Goal: Task Accomplishment & Management: Complete application form

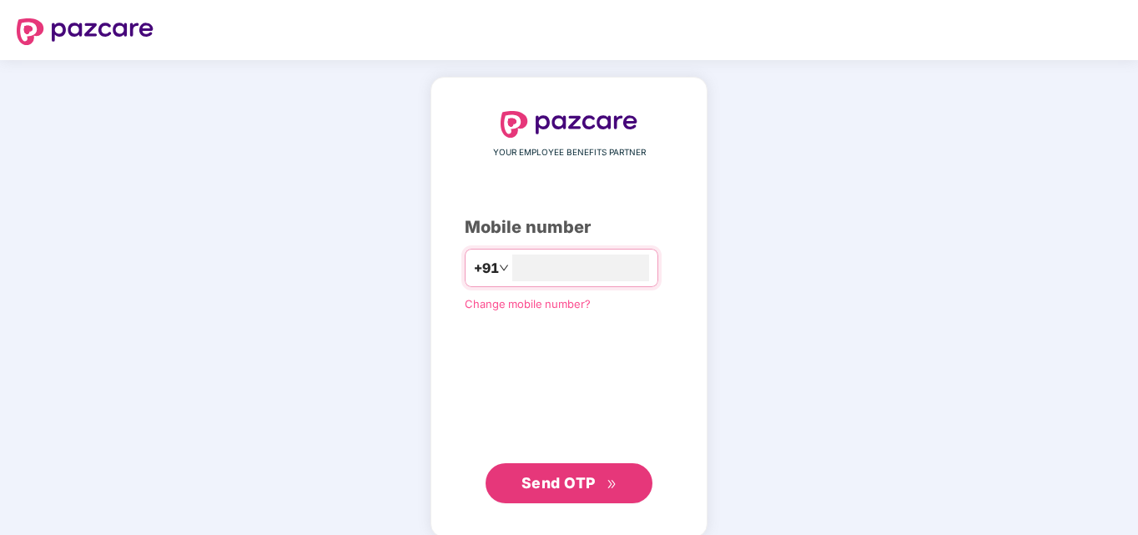
type input "**********"
click at [598, 483] on span "Send OTP" at bounding box center [570, 481] width 96 height 23
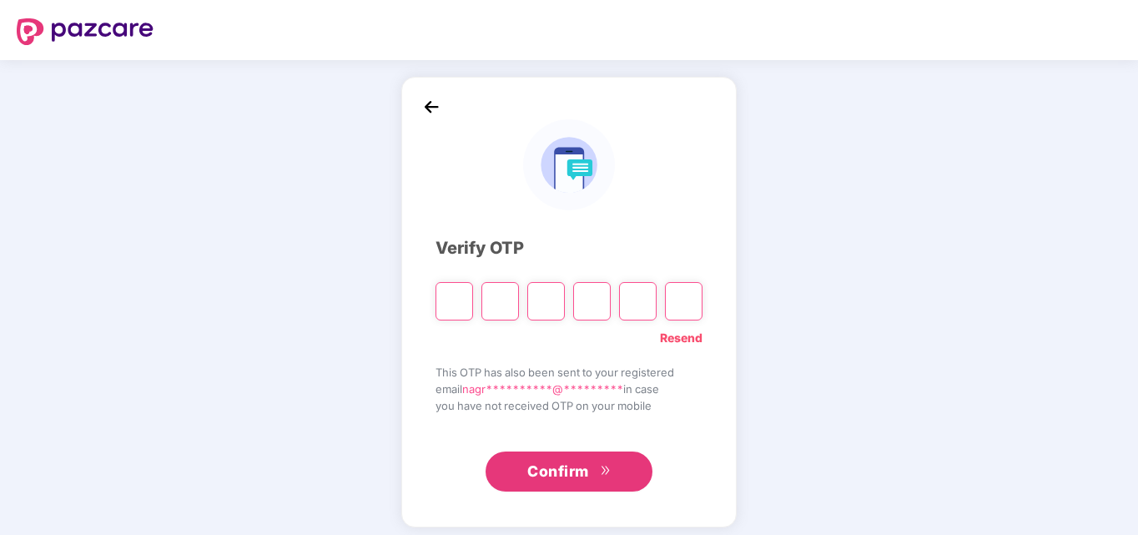
type input "*"
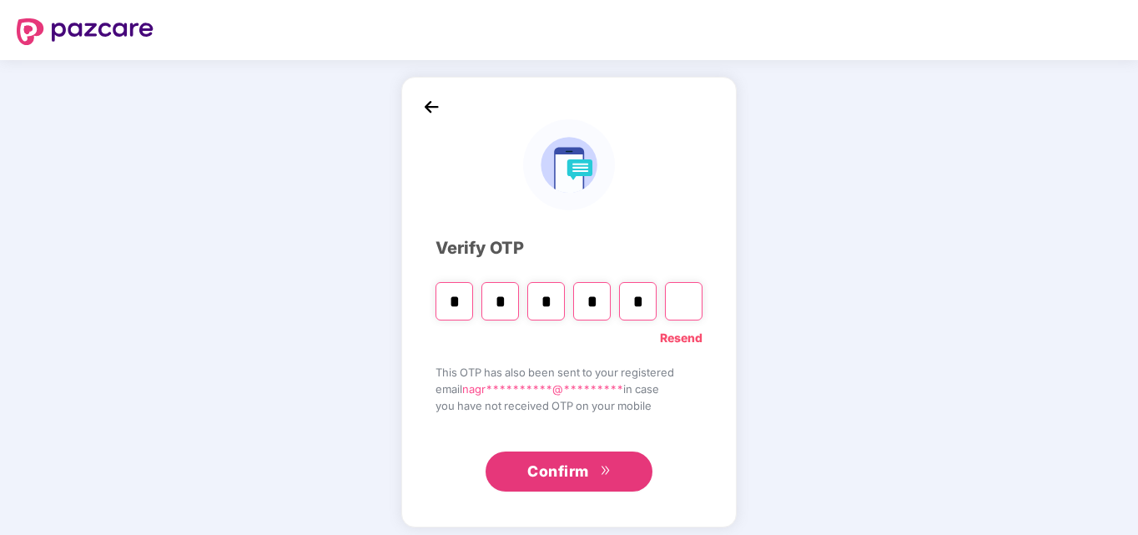
type input "*"
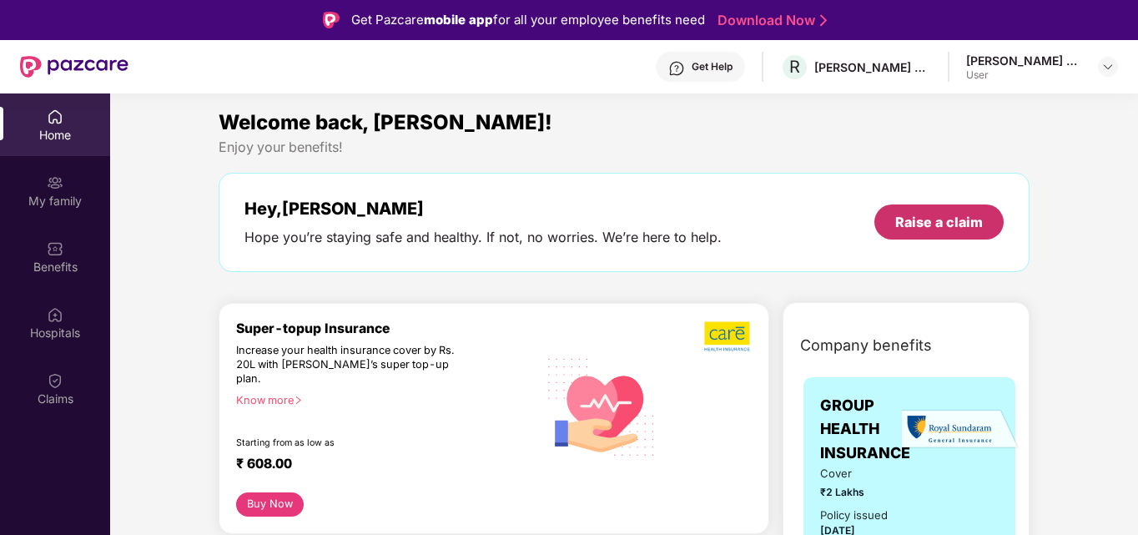
click at [953, 222] on div "Raise a claim" at bounding box center [939, 222] width 88 height 18
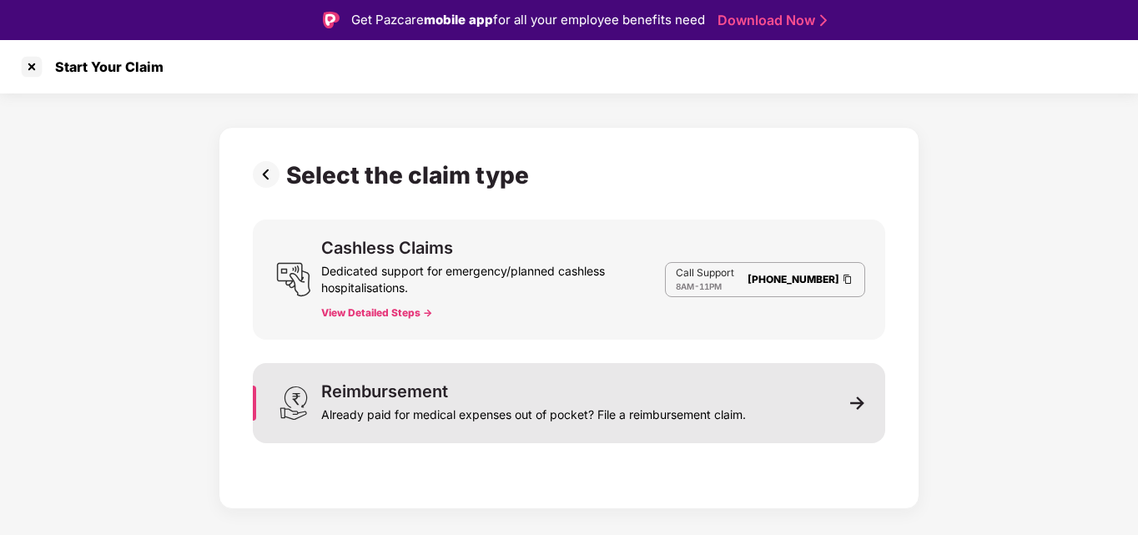
click at [434, 406] on div "Already paid for medical expenses out of pocket? File a reimbursement claim." at bounding box center [533, 411] width 425 height 23
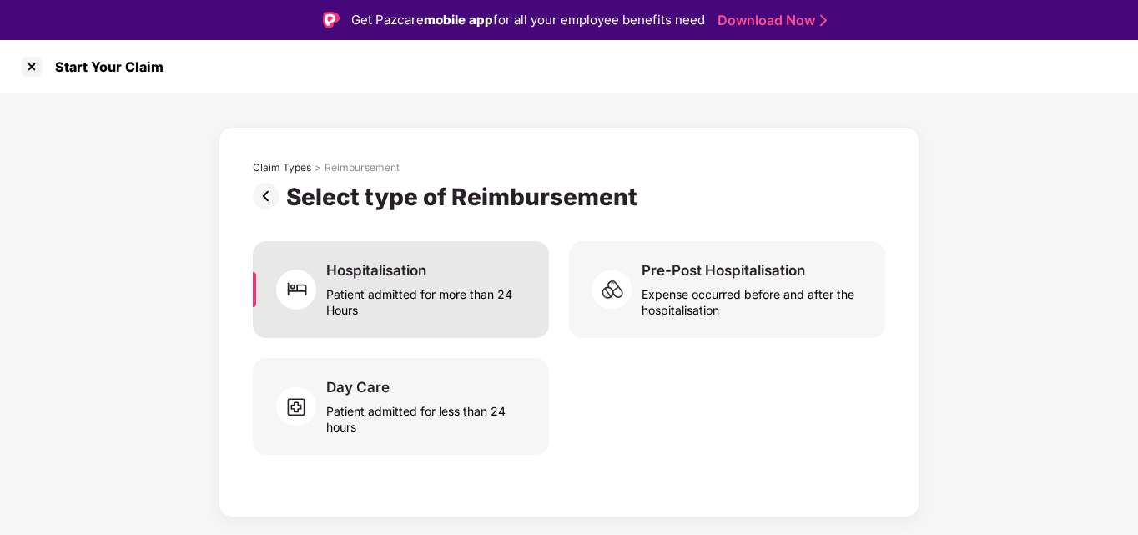
click at [416, 286] on div "Patient admitted for more than 24 Hours" at bounding box center [427, 299] width 203 height 38
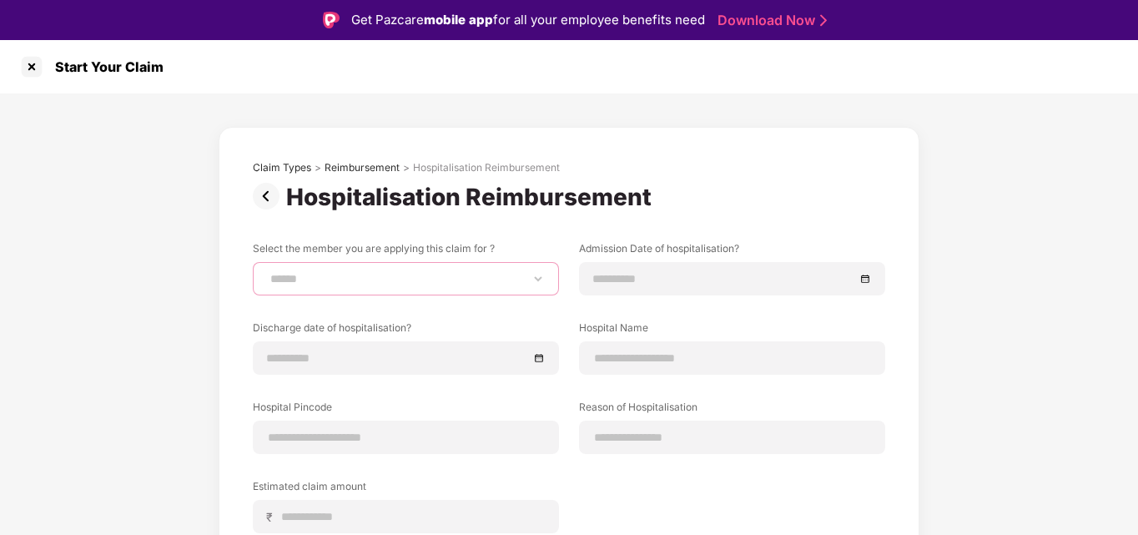
click at [377, 283] on select "**********" at bounding box center [406, 278] width 278 height 13
select select "**********"
click at [267, 272] on select "**********" at bounding box center [406, 278] width 278 height 13
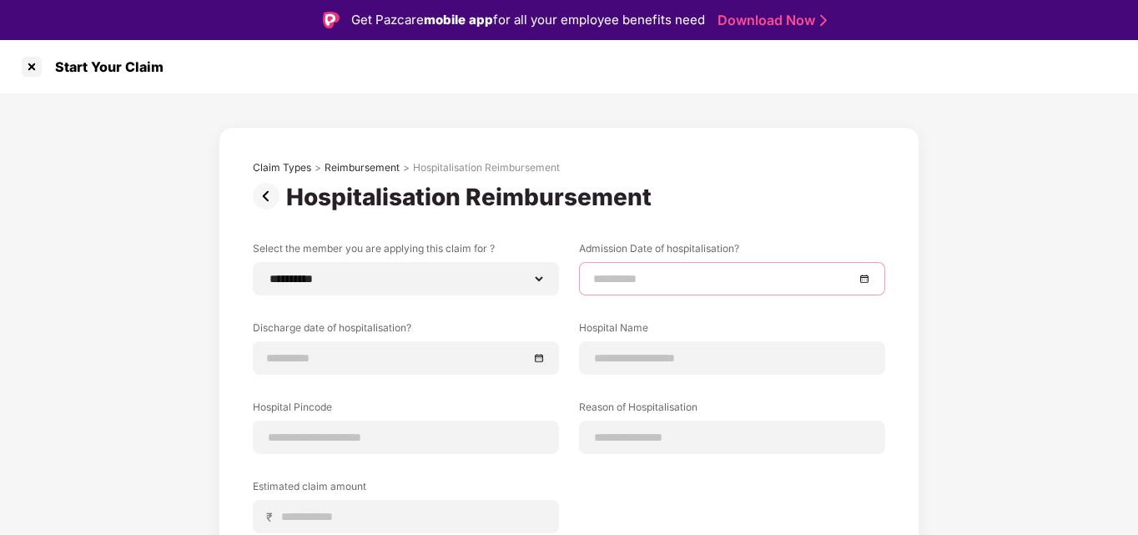
click at [641, 283] on input at bounding box center [723, 279] width 261 height 18
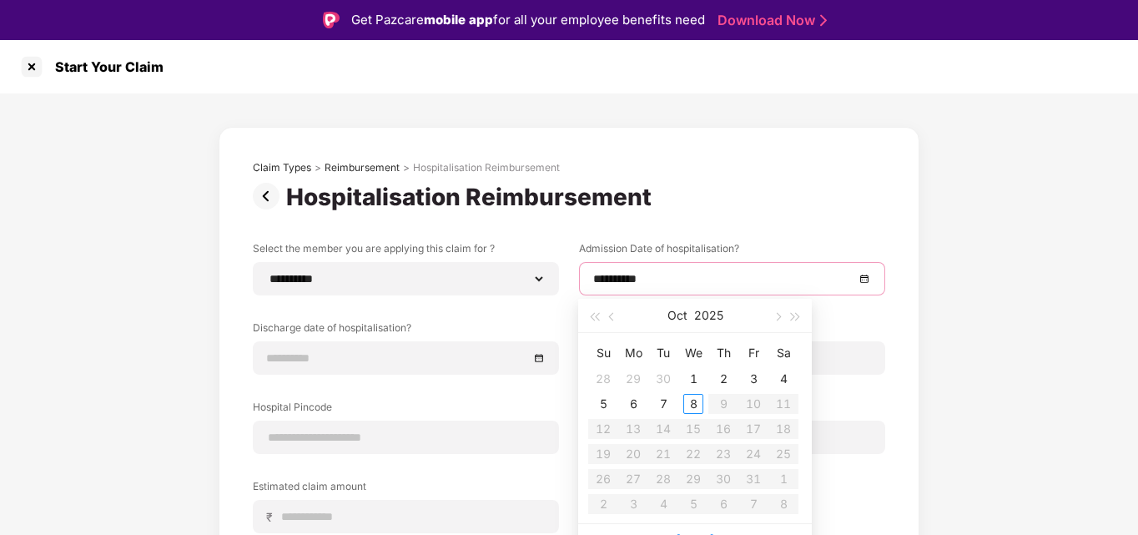
type input "**********"
click at [597, 311] on button "button" at bounding box center [594, 315] width 18 height 33
type input "**********"
click at [594, 310] on button "button" at bounding box center [594, 315] width 18 height 33
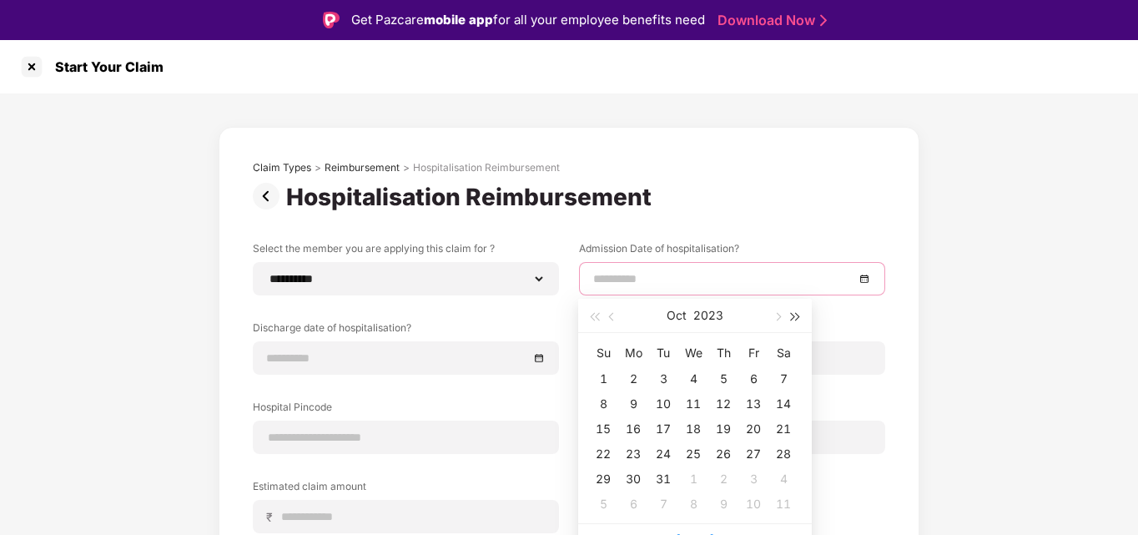
click at [796, 317] on span "button" at bounding box center [796, 317] width 8 height 8
click at [611, 312] on button "button" at bounding box center [612, 315] width 18 height 33
type input "**********"
click at [633, 480] on div "29" at bounding box center [633, 479] width 20 height 20
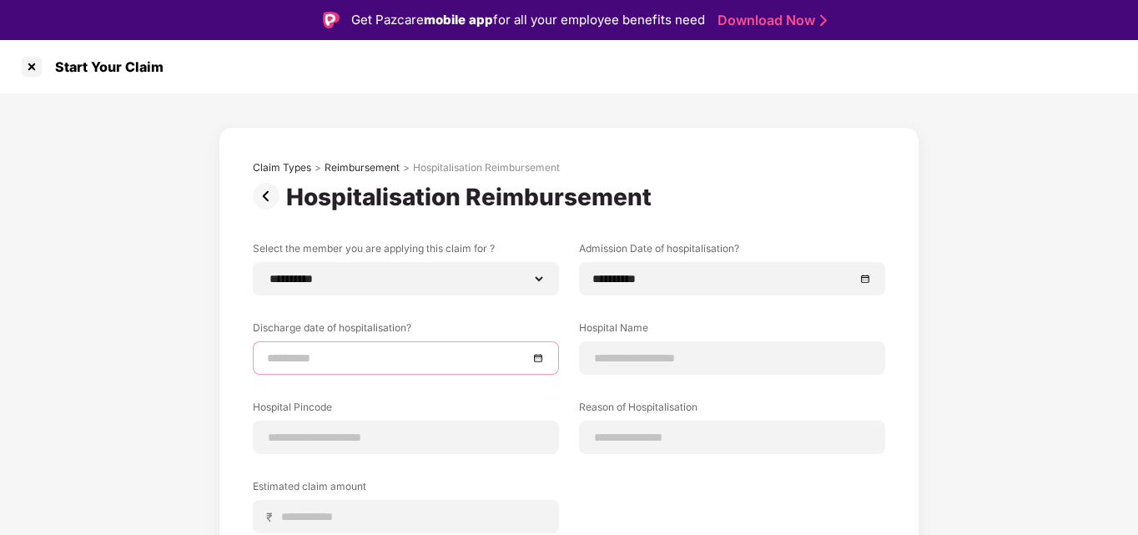
click at [350, 360] on input at bounding box center [397, 358] width 261 height 18
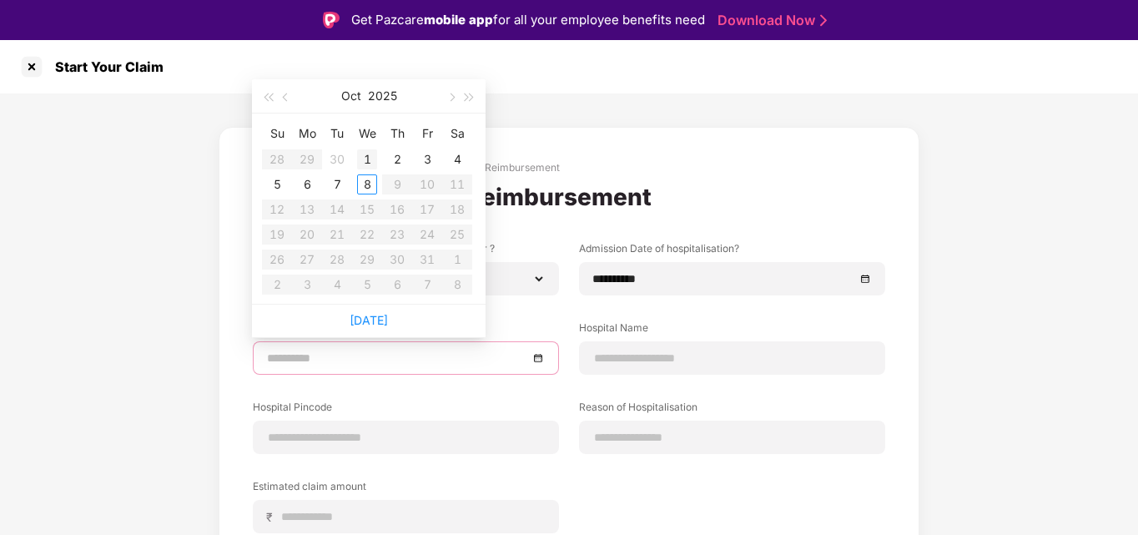
type input "**********"
click at [282, 90] on button "button" at bounding box center [286, 95] width 18 height 33
type input "**********"
click at [339, 258] on div "30" at bounding box center [337, 259] width 20 height 20
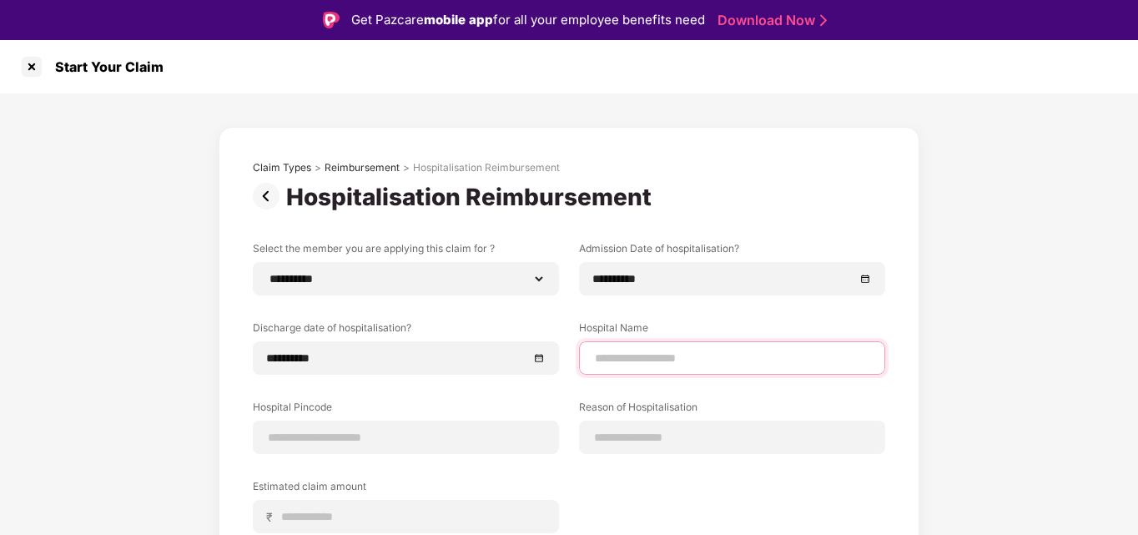
click at [680, 359] on input at bounding box center [732, 359] width 278 height 18
type input "**********"
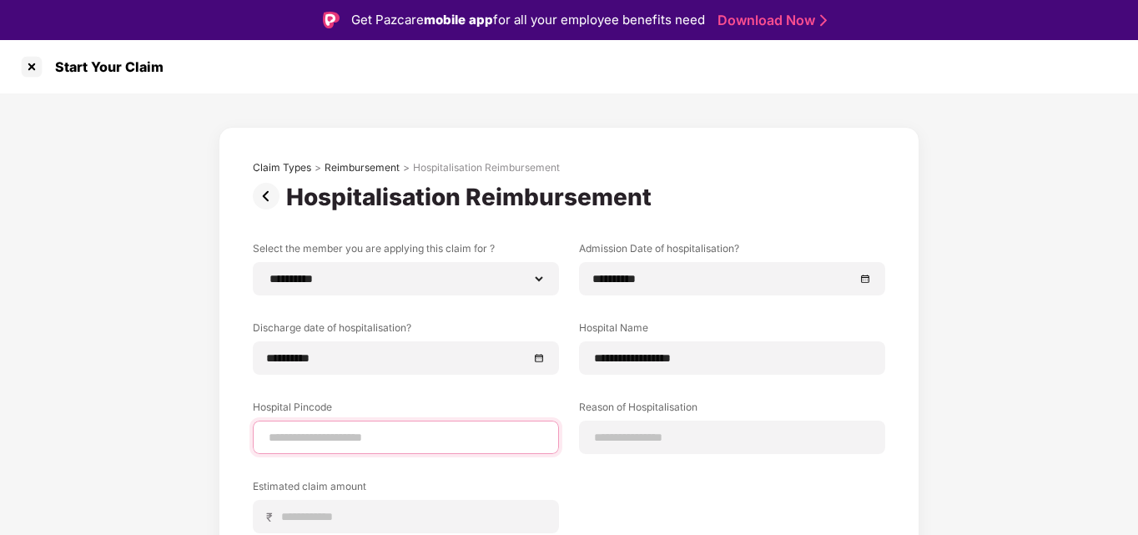
click at [317, 434] on input at bounding box center [406, 438] width 278 height 18
type input "******"
select select "**********"
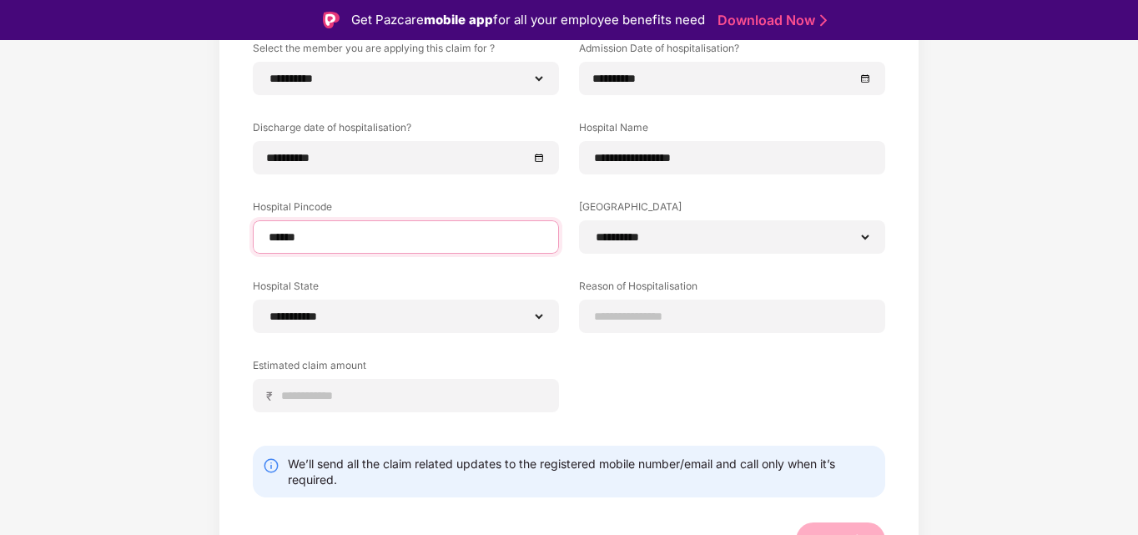
scroll to position [201, 0]
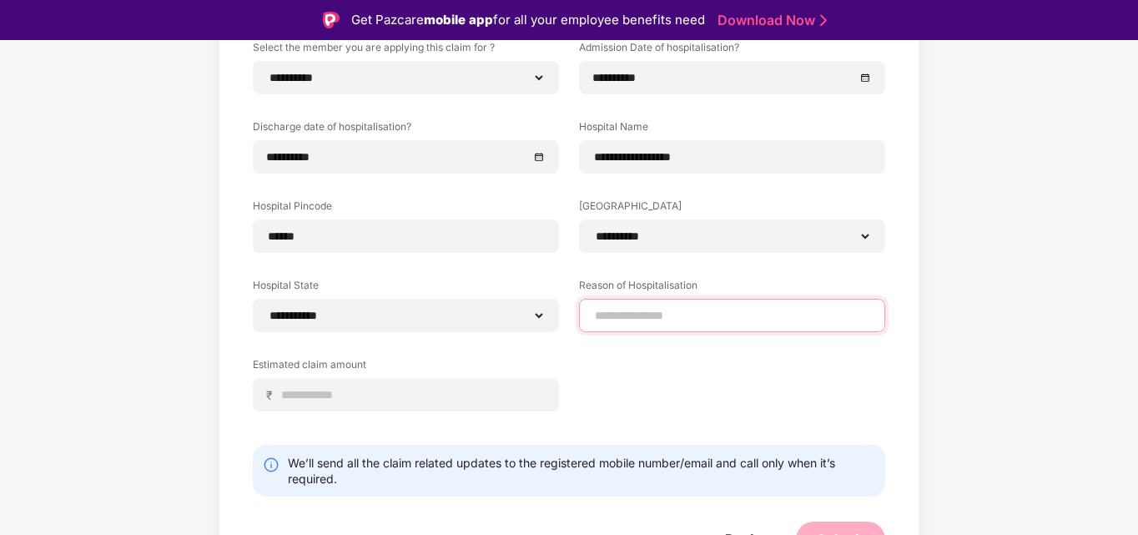
click at [705, 323] on input at bounding box center [732, 316] width 278 height 18
type input "**********"
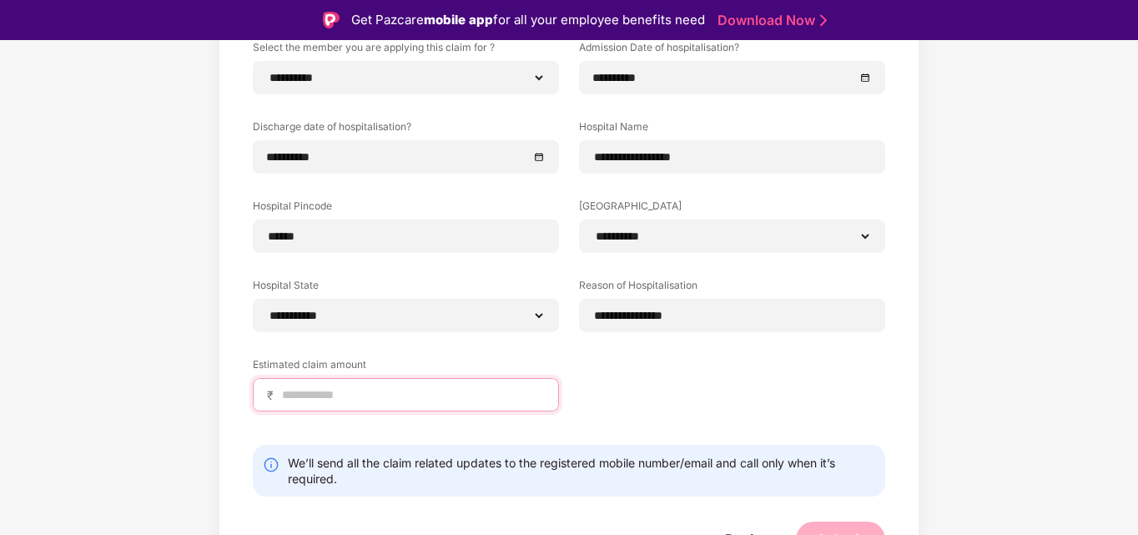
click at [327, 401] on input at bounding box center [412, 395] width 265 height 18
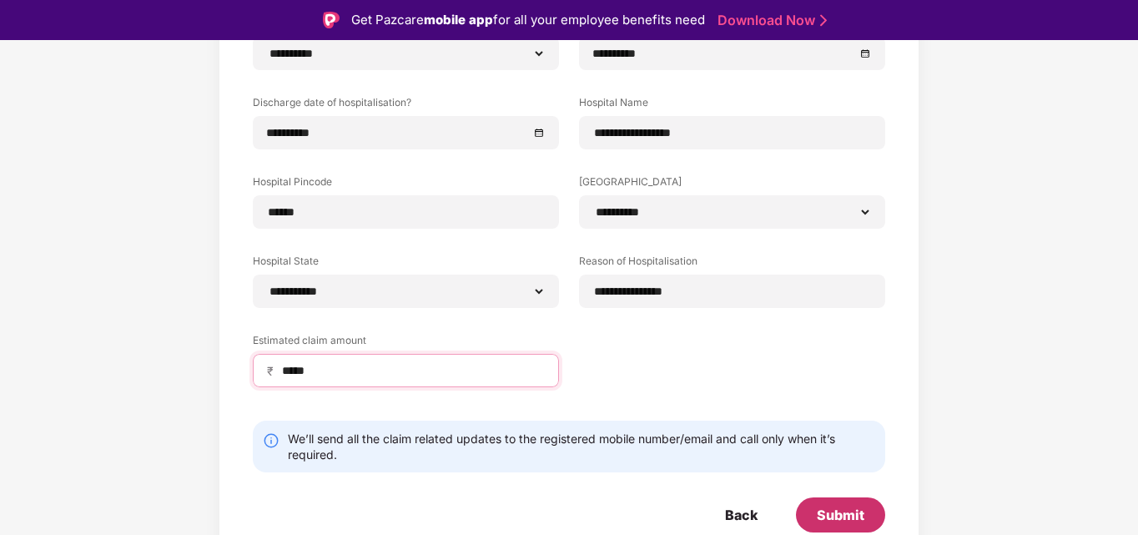
type input "*****"
click at [843, 510] on div "Submit" at bounding box center [841, 515] width 48 height 18
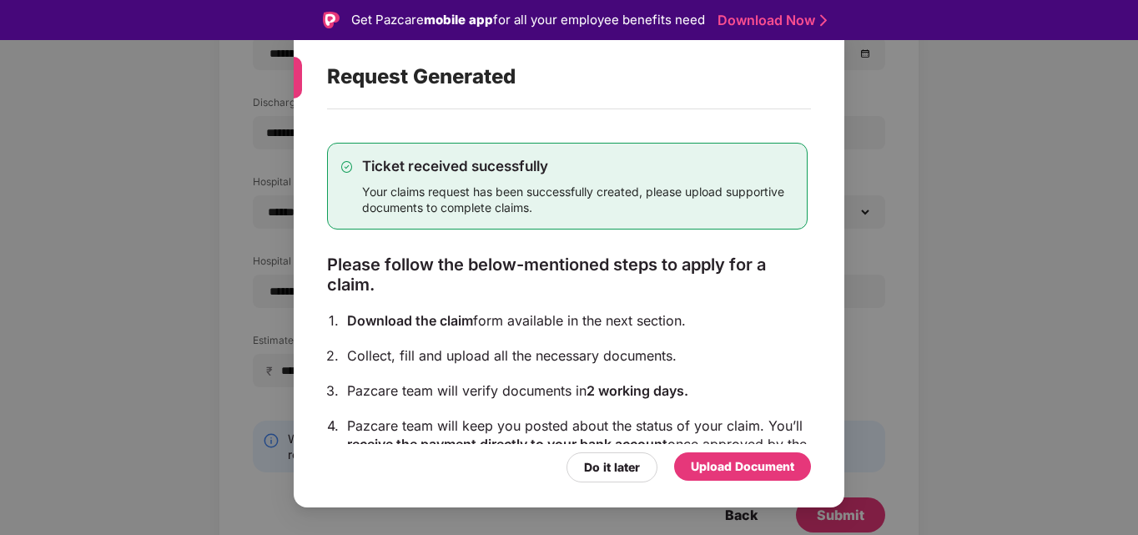
click at [757, 462] on div "Upload Document" at bounding box center [742, 466] width 103 height 18
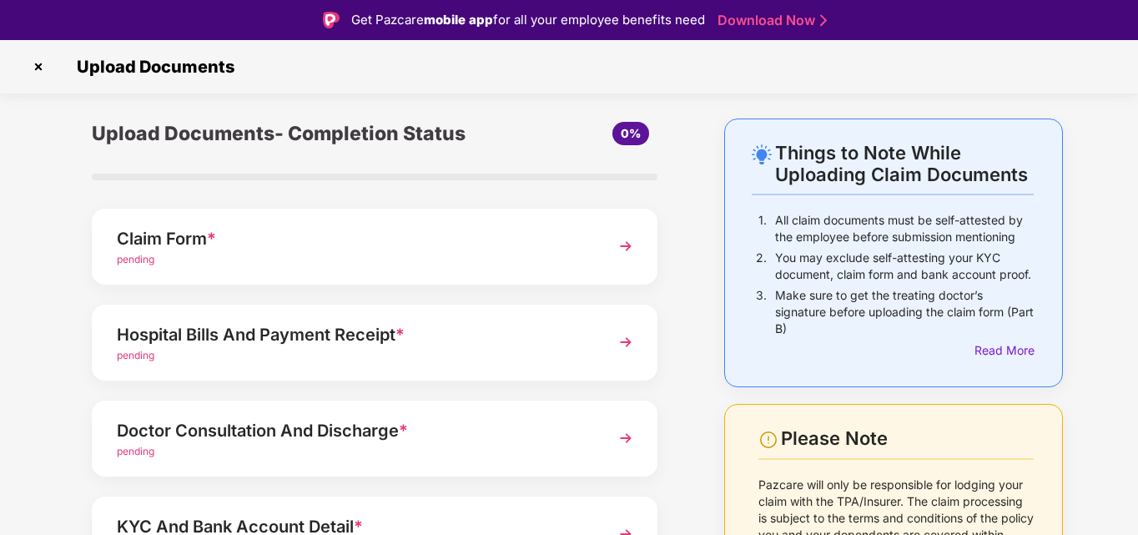
click at [136, 255] on span "pending" at bounding box center [136, 259] width 38 height 13
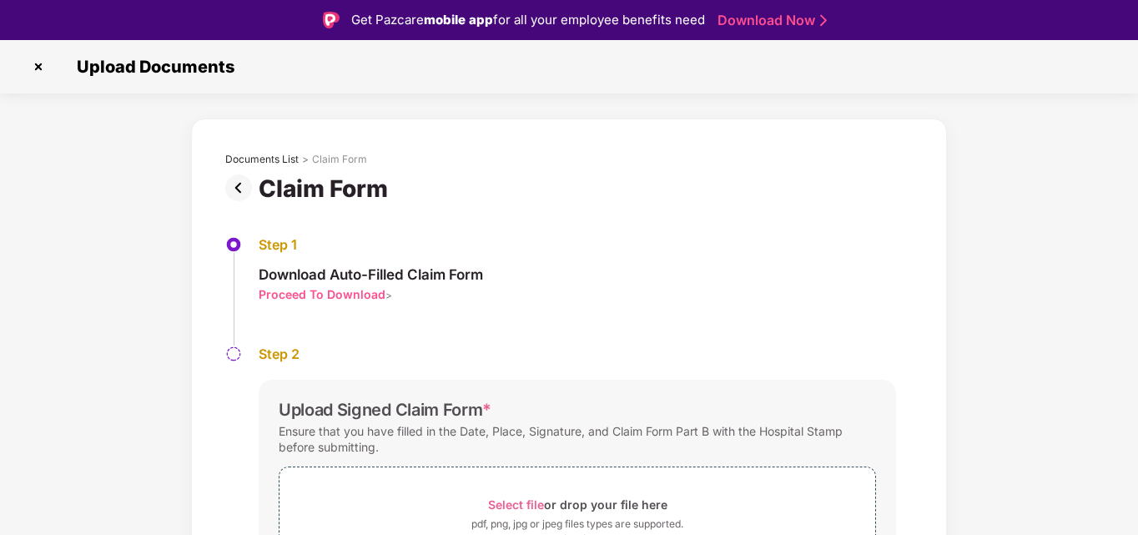
scroll to position [110, 0]
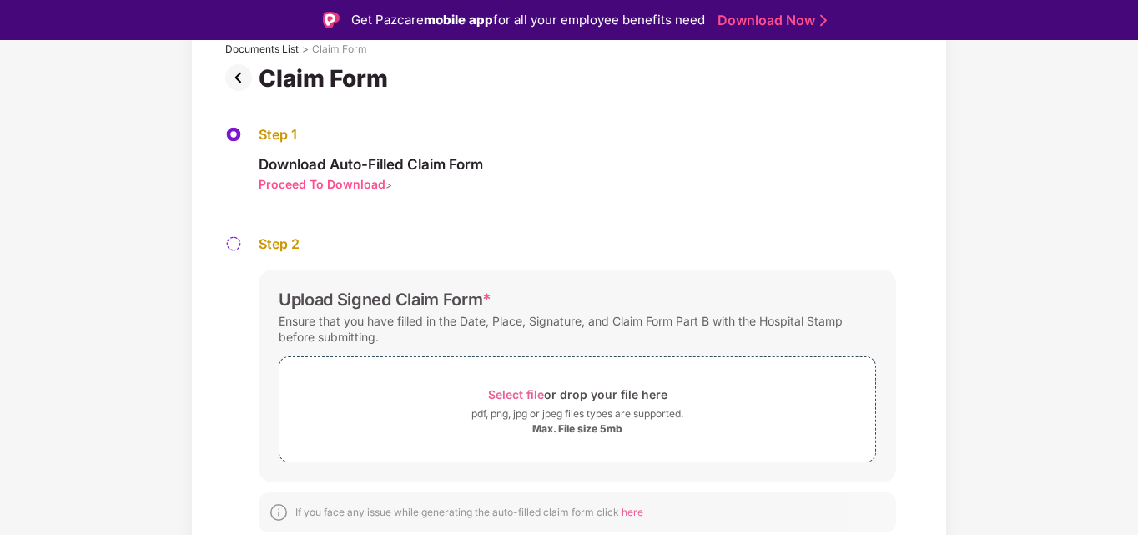
click at [240, 78] on img at bounding box center [241, 77] width 33 height 27
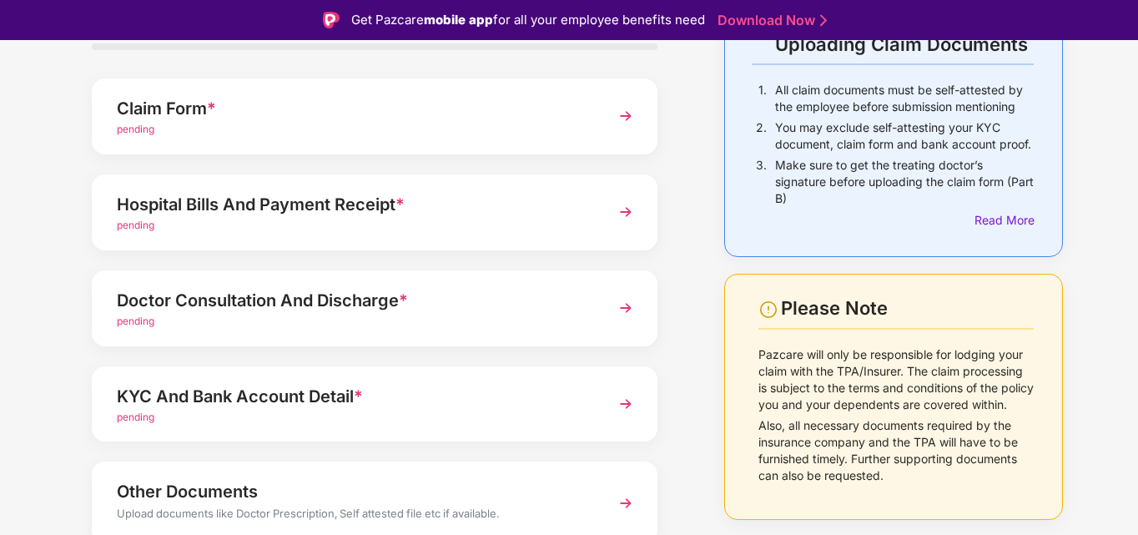
scroll to position [115, 0]
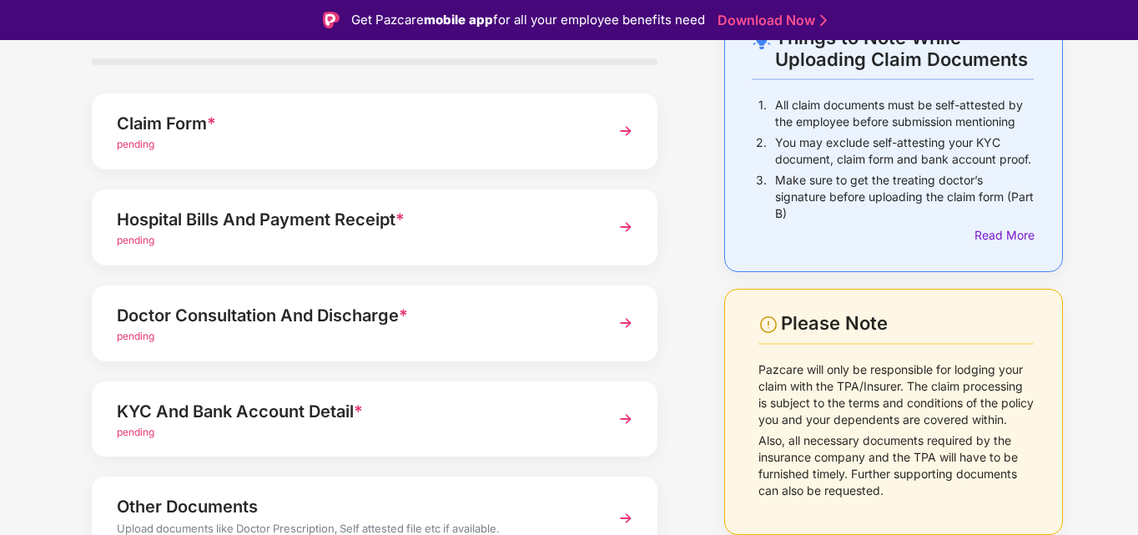
click at [428, 229] on div "Hospital Bills And Payment Receipt *" at bounding box center [353, 219] width 472 height 27
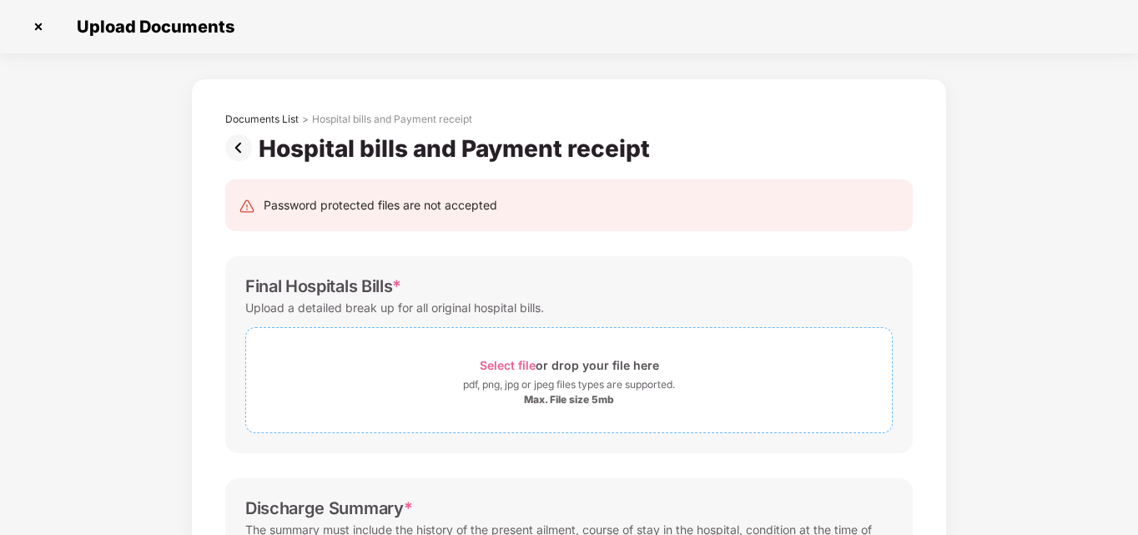
click at [507, 368] on span "Select file" at bounding box center [508, 365] width 56 height 14
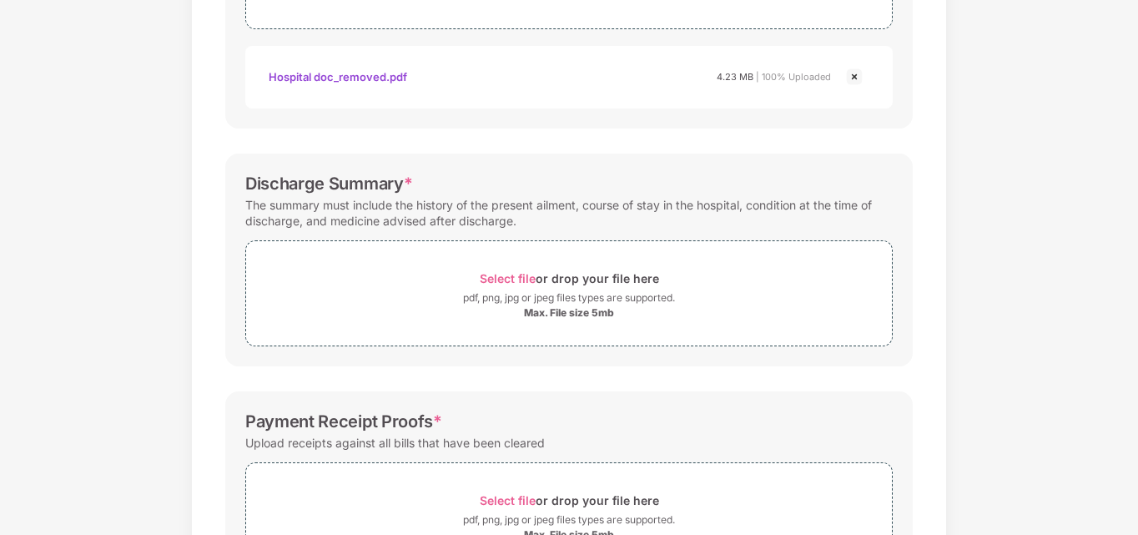
scroll to position [405, 0]
click at [514, 279] on span "Select file" at bounding box center [508, 277] width 56 height 14
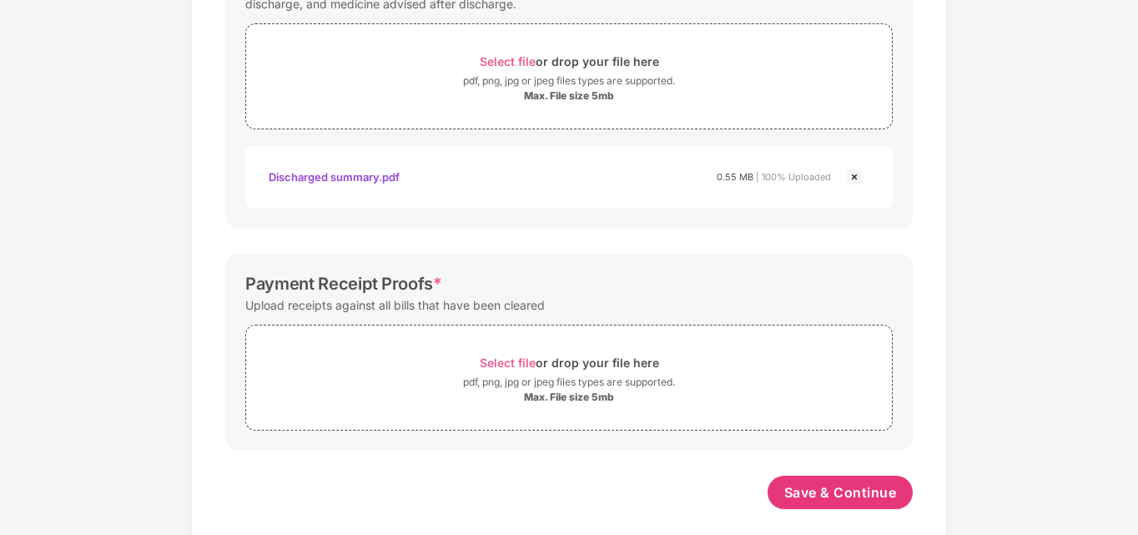
scroll to position [638, 0]
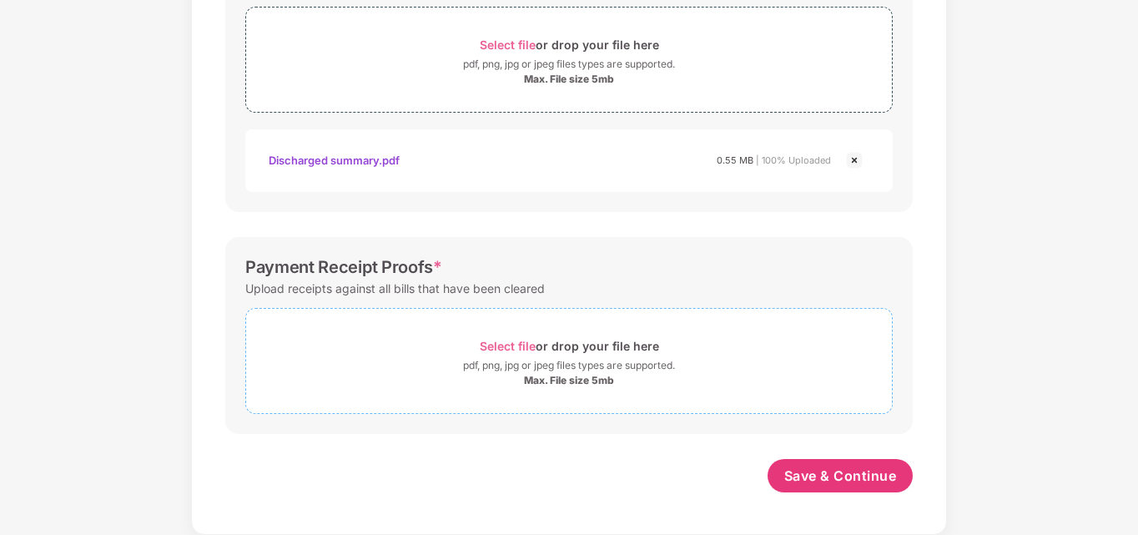
click at [506, 346] on span "Select file" at bounding box center [508, 346] width 56 height 14
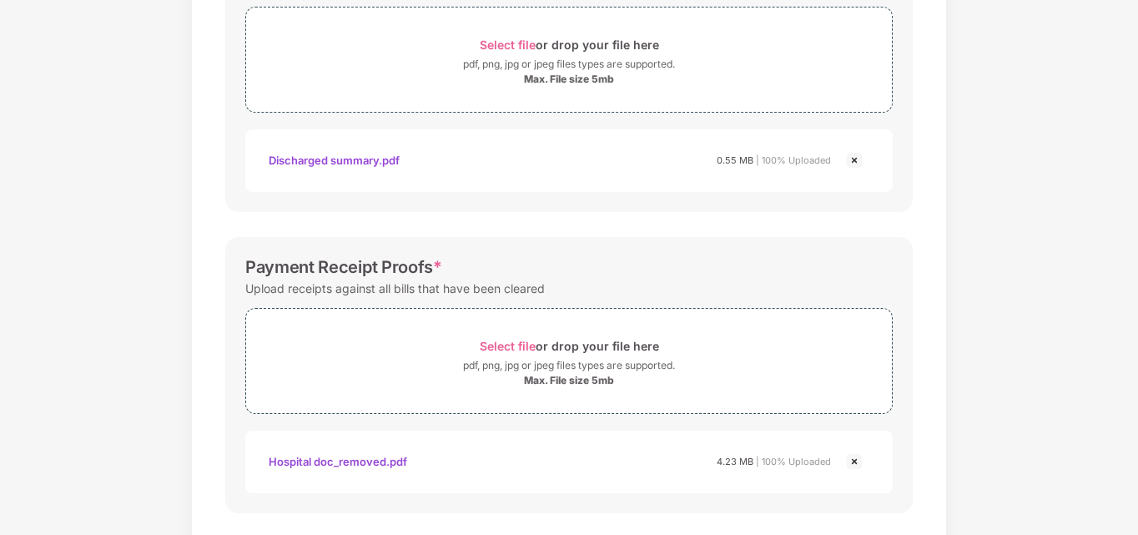
scroll to position [717, 0]
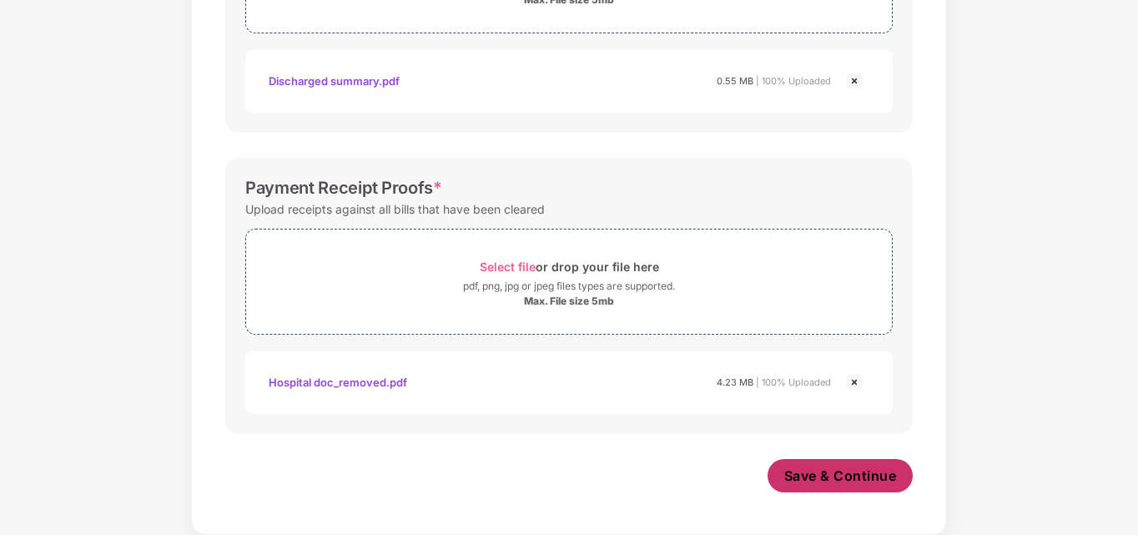
click at [863, 475] on span "Save & Continue" at bounding box center [840, 475] width 113 height 18
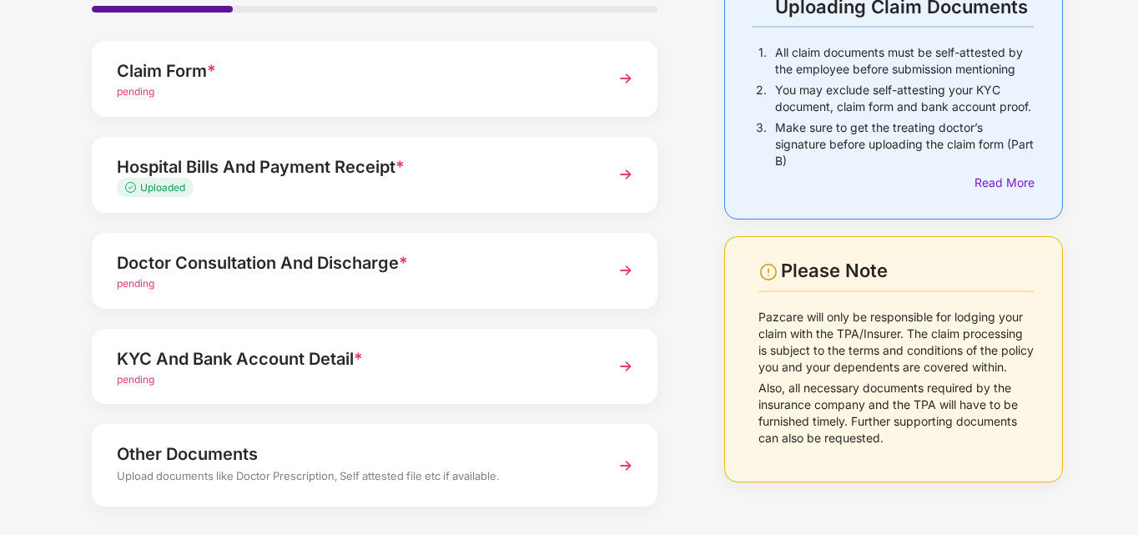
scroll to position [129, 0]
click at [240, 263] on div "Doctor Consultation And Discharge *" at bounding box center [353, 262] width 472 height 27
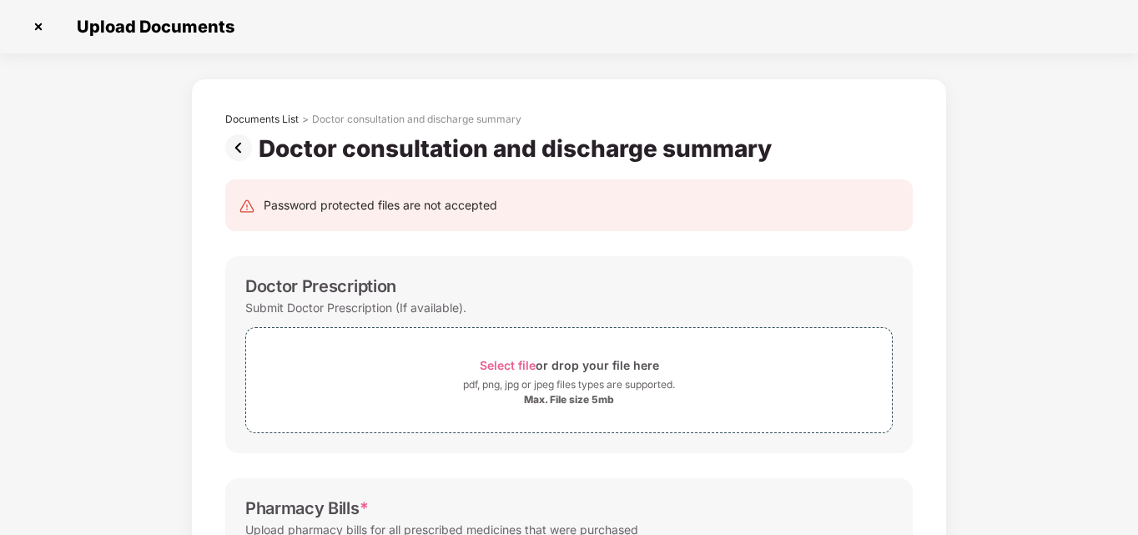
scroll to position [0, 0]
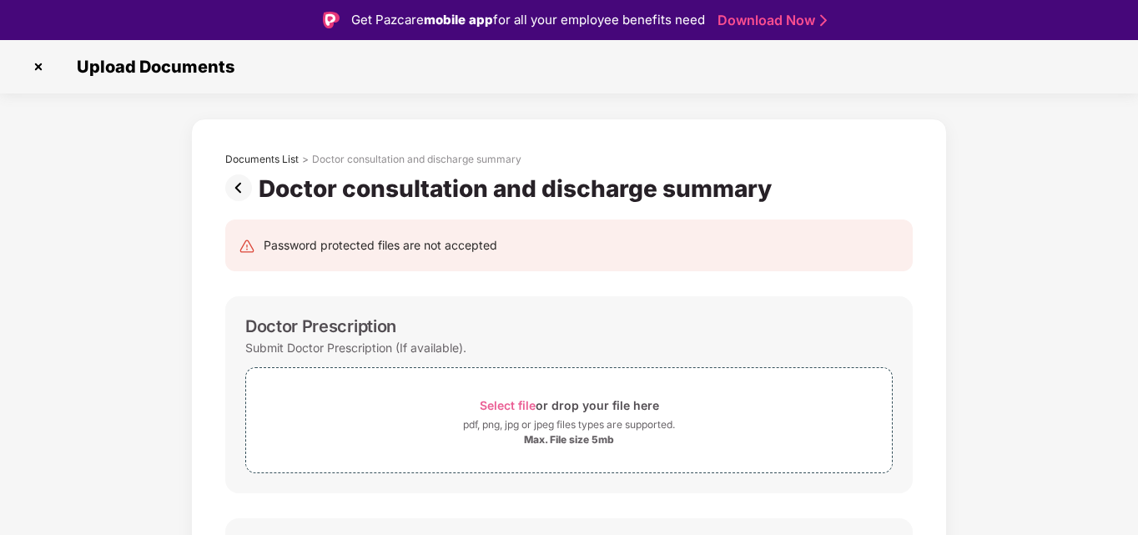
click at [231, 192] on img at bounding box center [241, 187] width 33 height 27
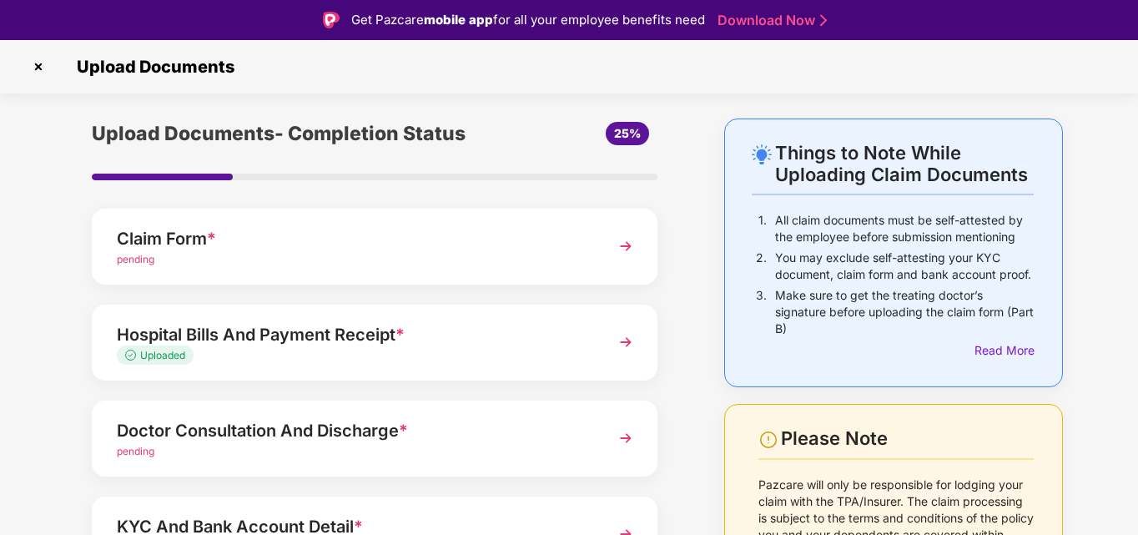
click at [255, 335] on div "Hospital Bills And Payment Receipt *" at bounding box center [353, 334] width 472 height 27
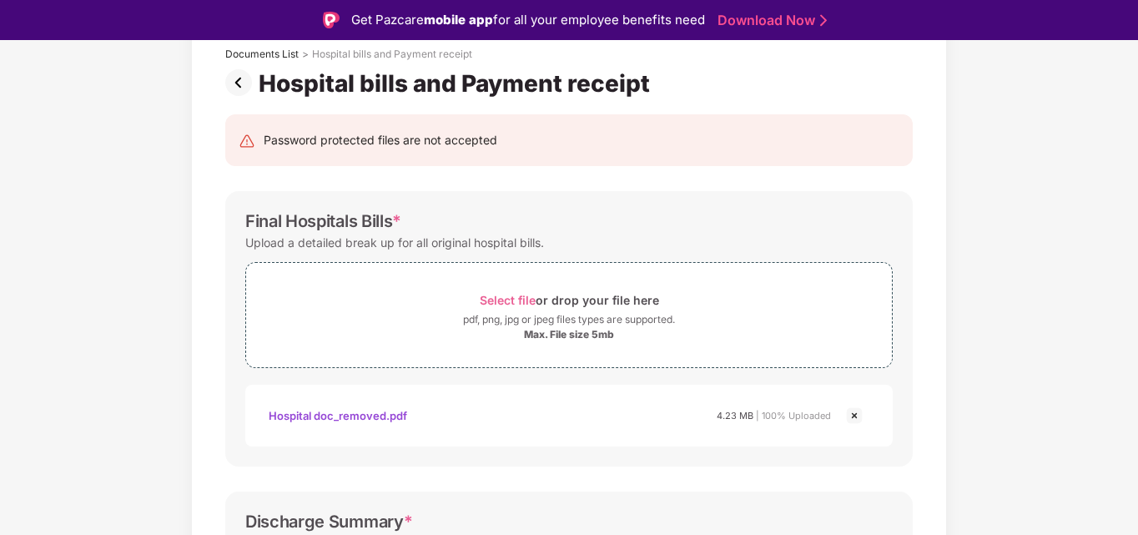
scroll to position [107, 0]
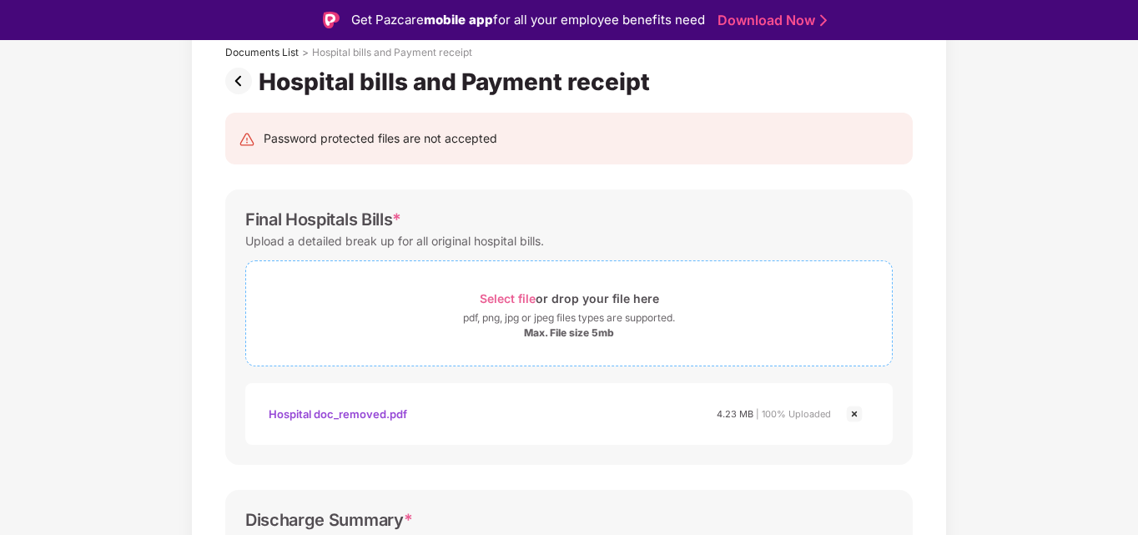
click at [515, 296] on span "Select file" at bounding box center [508, 298] width 56 height 14
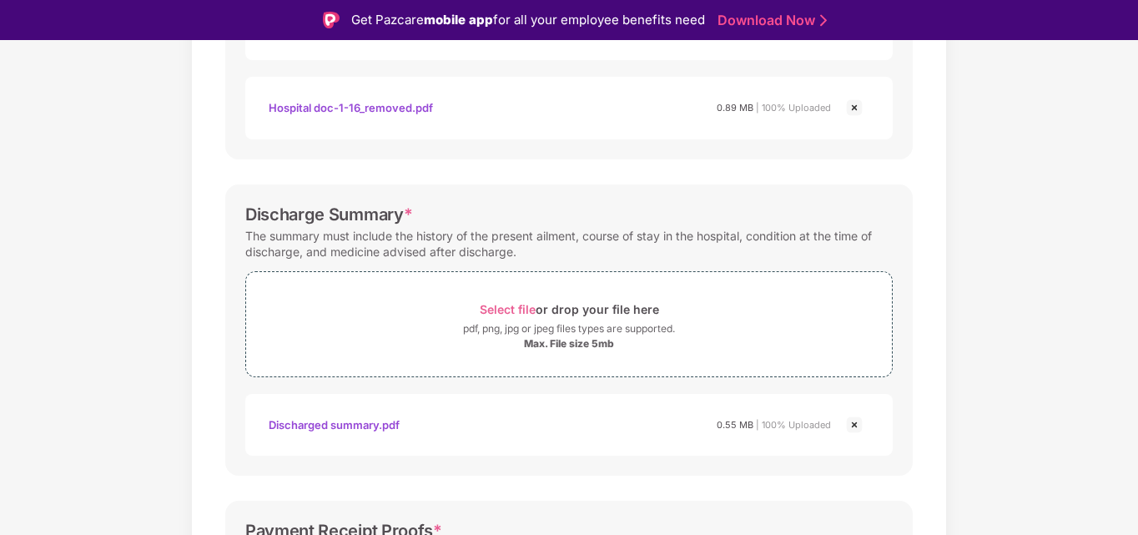
scroll to position [492, 0]
click at [503, 306] on span "Select file" at bounding box center [508, 308] width 56 height 14
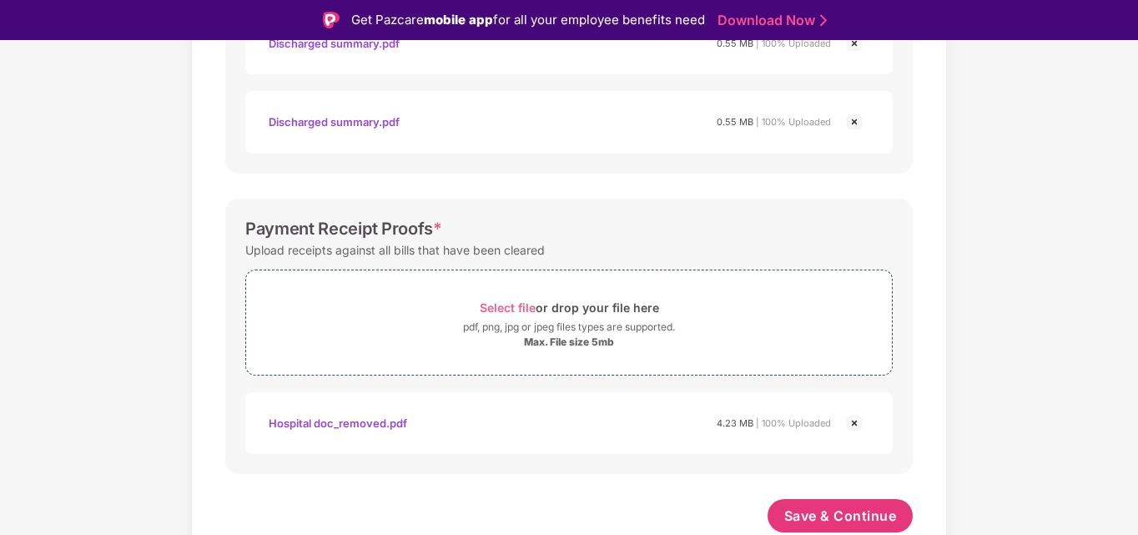
scroll to position [873, 0]
click at [511, 306] on span "Select file" at bounding box center [508, 307] width 56 height 14
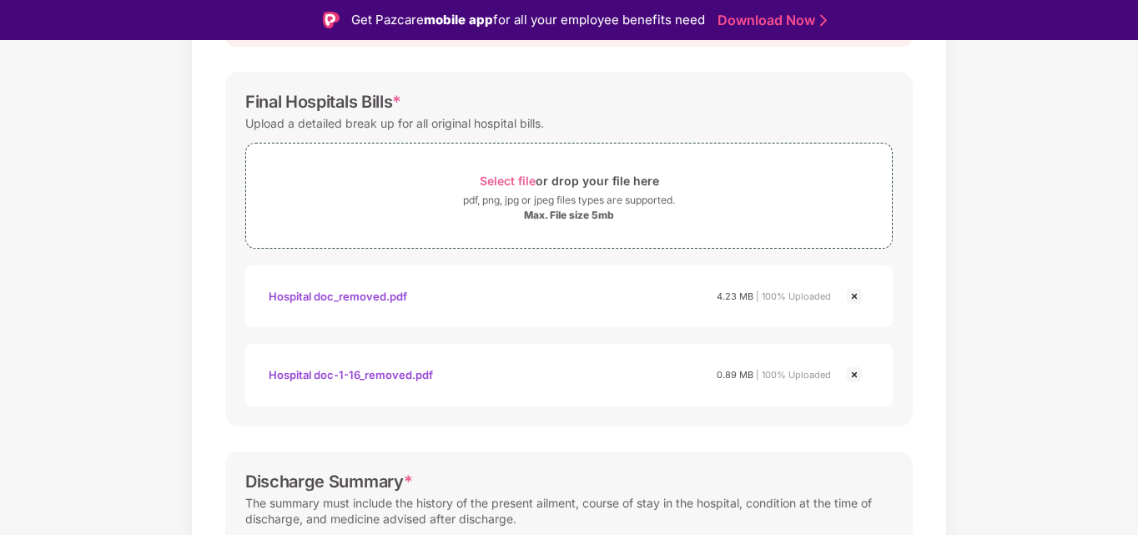
scroll to position [224, 0]
click at [852, 297] on img at bounding box center [854, 297] width 20 height 20
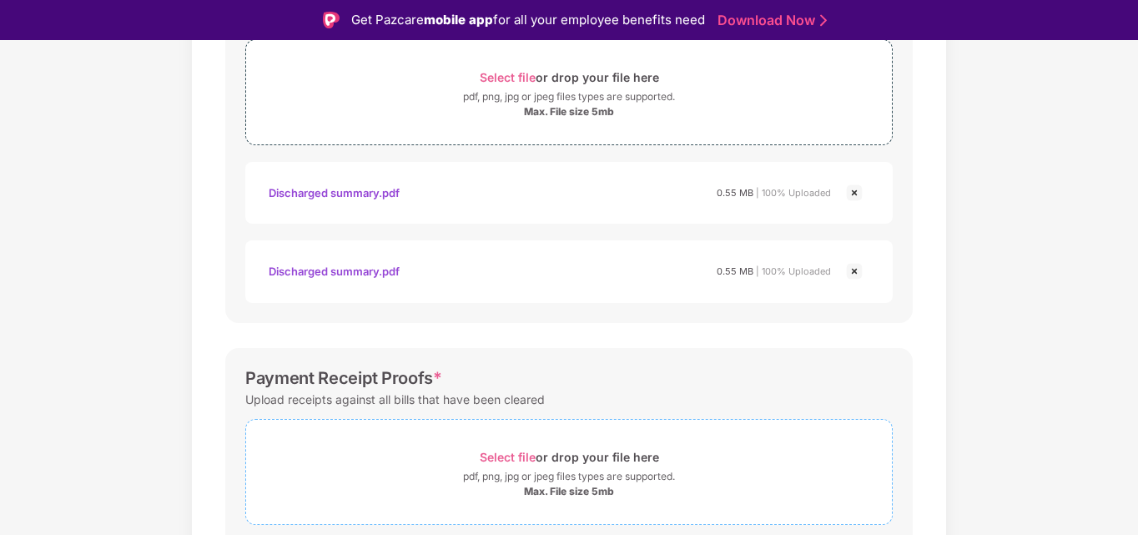
scroll to position [646, 0]
click at [857, 270] on img at bounding box center [854, 270] width 20 height 20
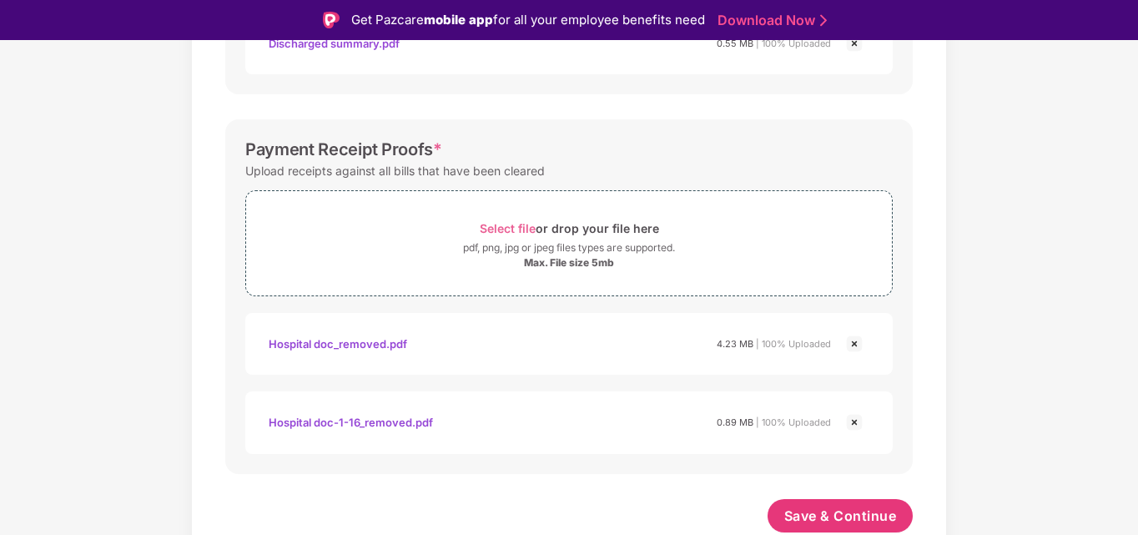
scroll to position [40, 0]
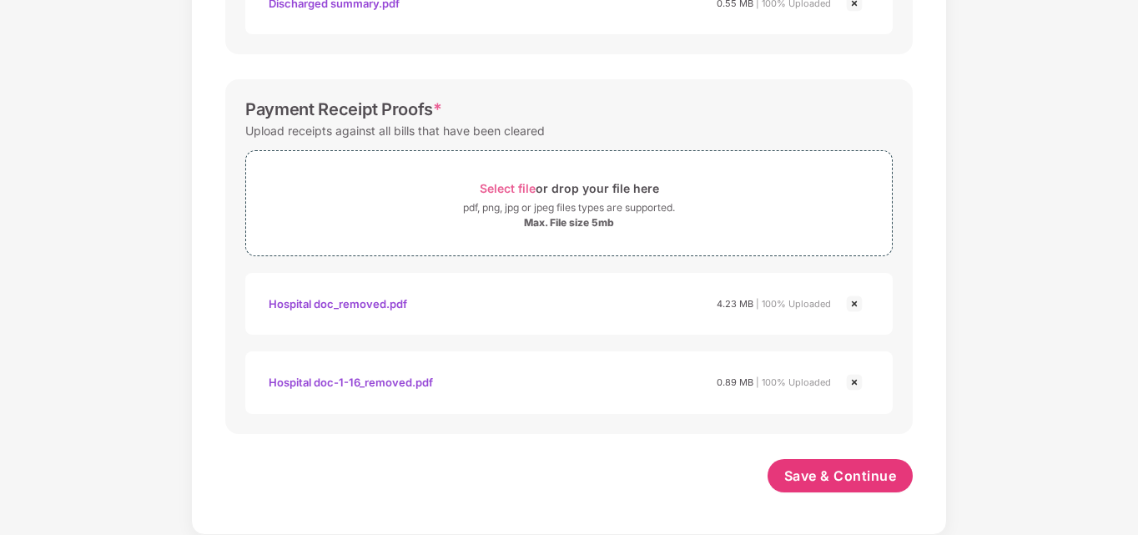
click at [852, 385] on img at bounding box center [854, 382] width 20 height 20
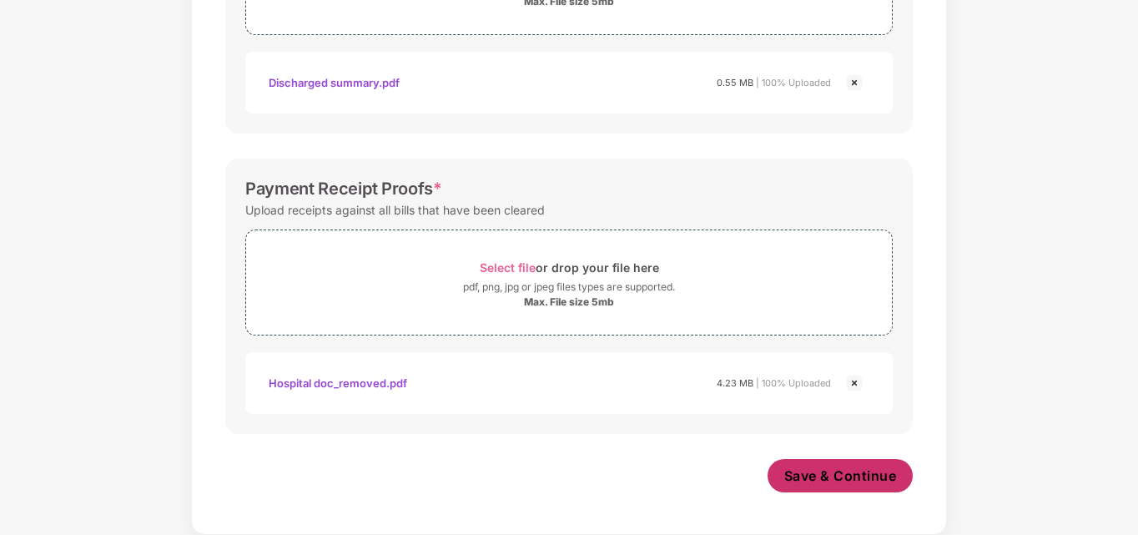
click at [843, 471] on span "Save & Continue" at bounding box center [840, 475] width 113 height 18
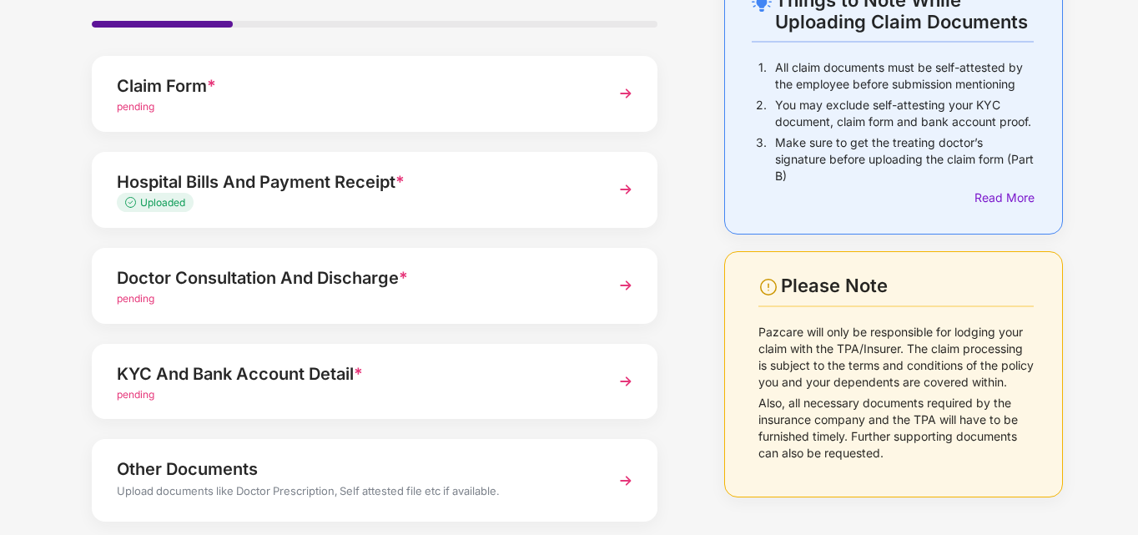
scroll to position [113, 0]
click at [265, 284] on div "Doctor Consultation And Discharge *" at bounding box center [353, 277] width 472 height 27
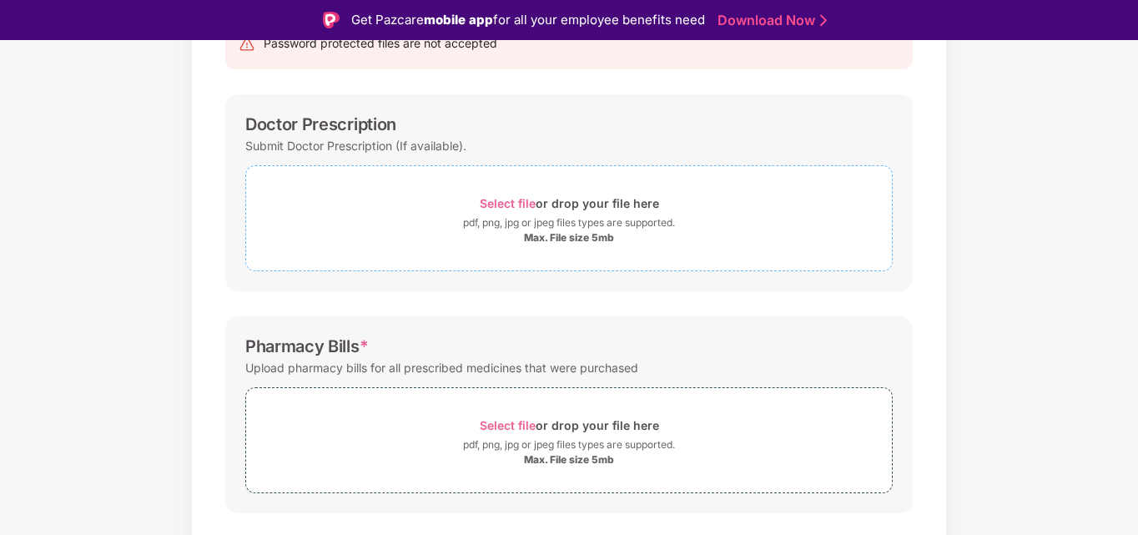
scroll to position [203, 0]
click at [512, 199] on span "Select file" at bounding box center [508, 202] width 56 height 14
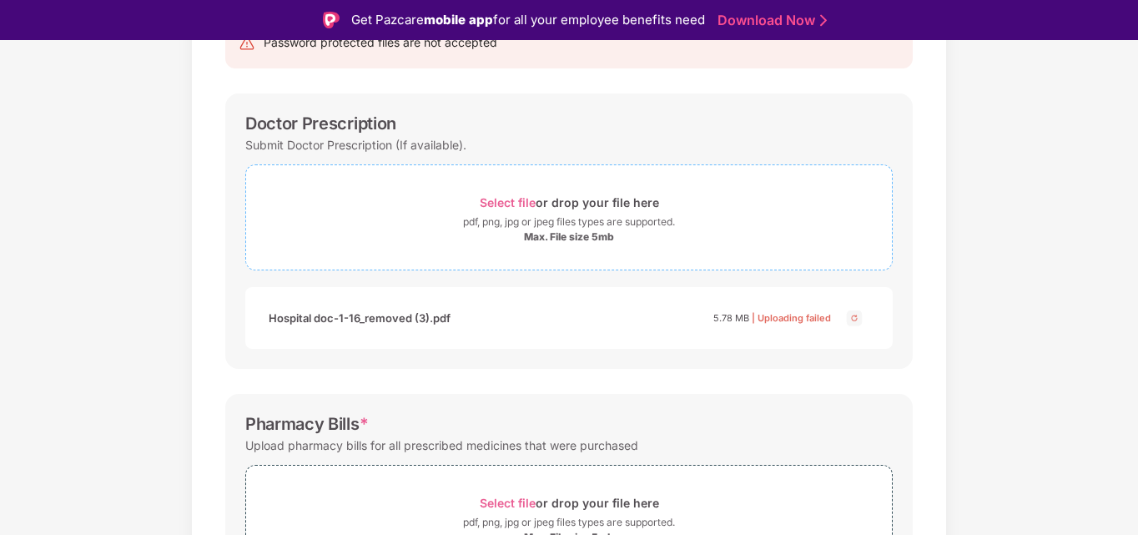
click at [512, 209] on span "Select file" at bounding box center [508, 202] width 56 height 14
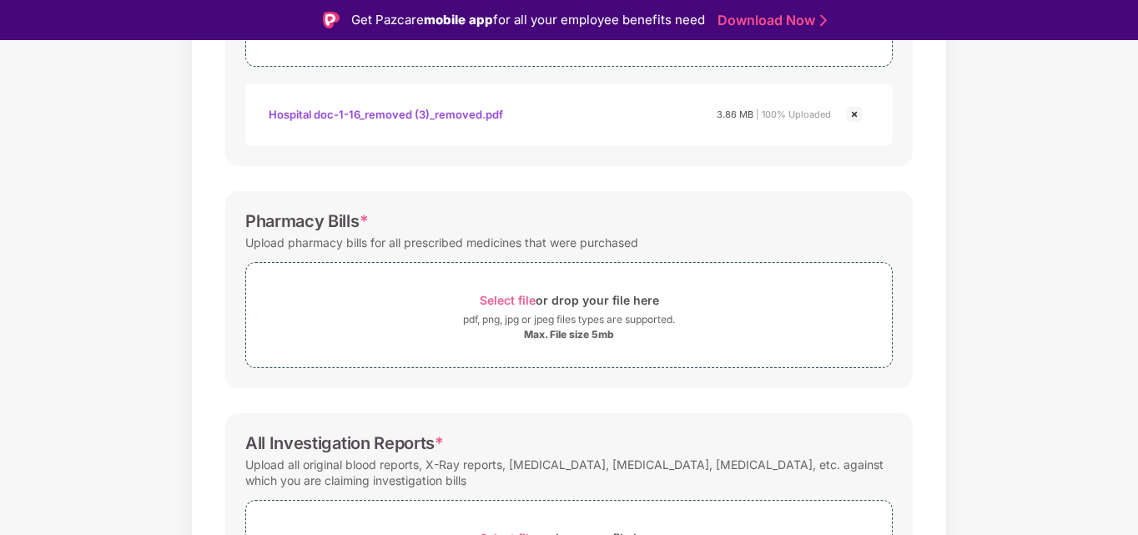
scroll to position [406, 0]
click at [505, 296] on span "Select file" at bounding box center [508, 300] width 56 height 14
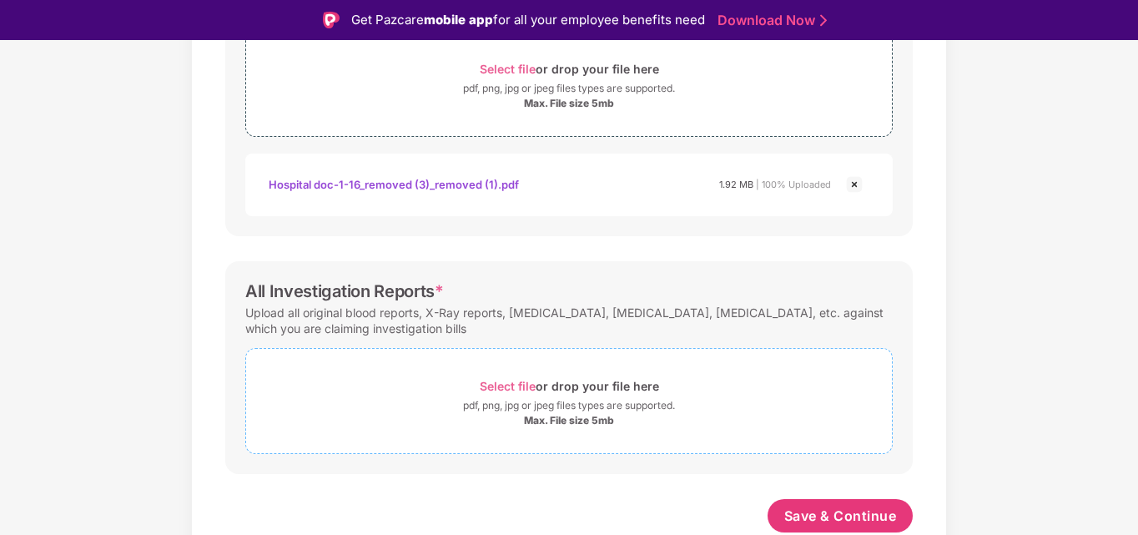
scroll to position [40, 0]
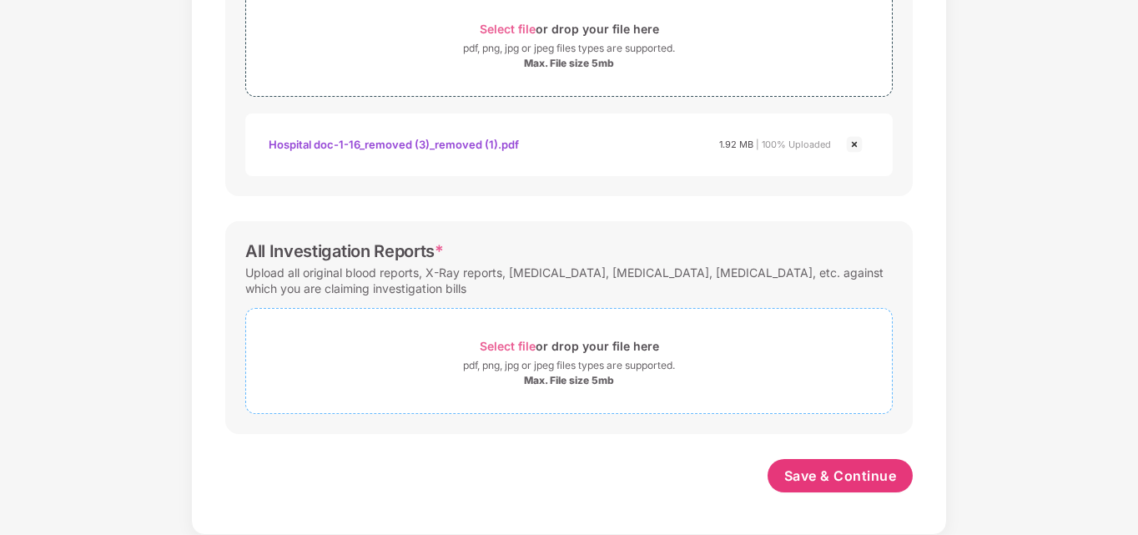
click at [504, 349] on span "Select file" at bounding box center [508, 346] width 56 height 14
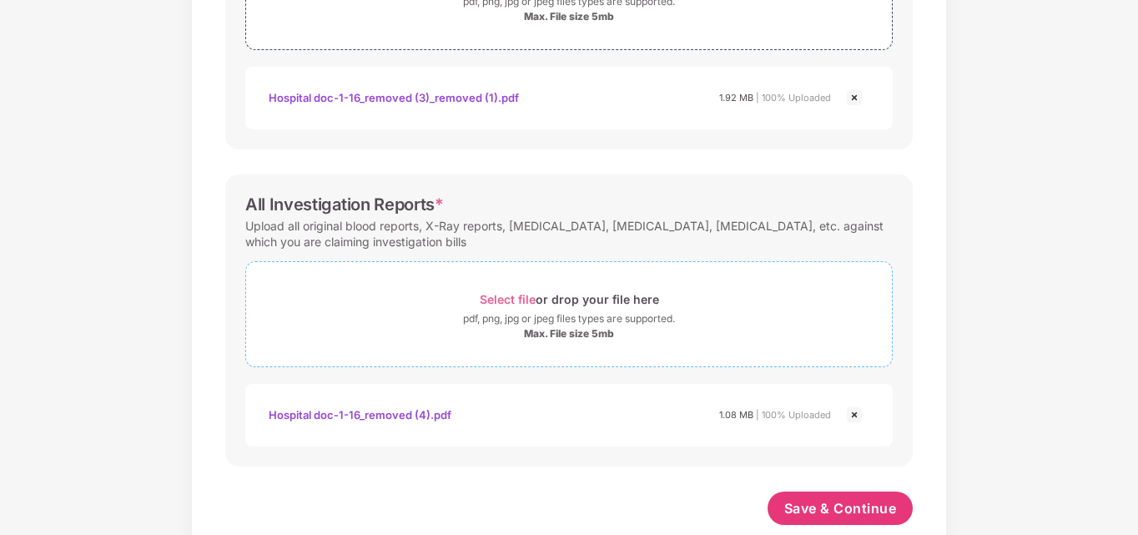
scroll to position [717, 0]
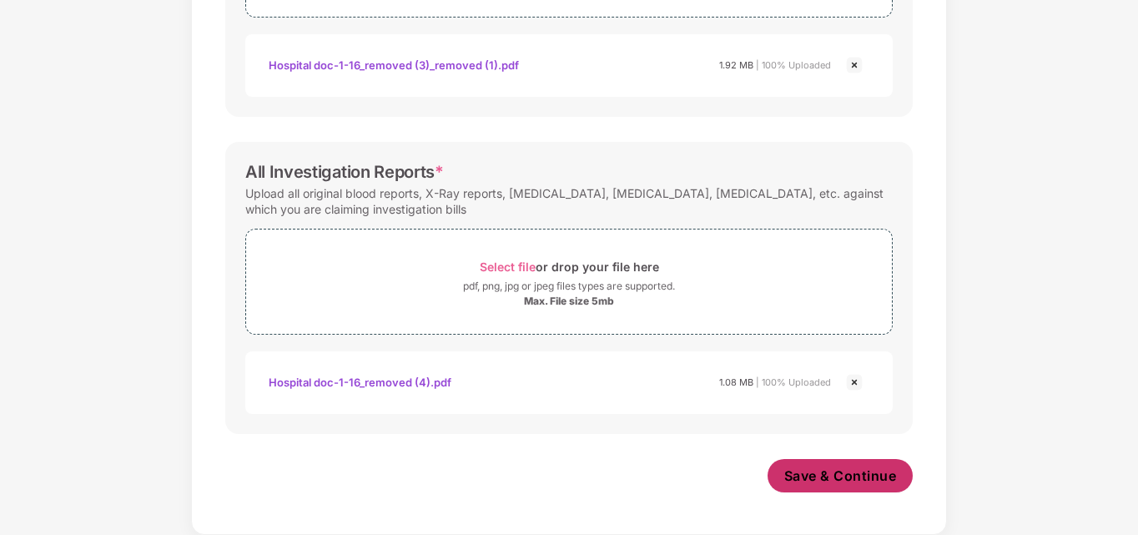
click at [848, 481] on span "Save & Continue" at bounding box center [840, 475] width 113 height 18
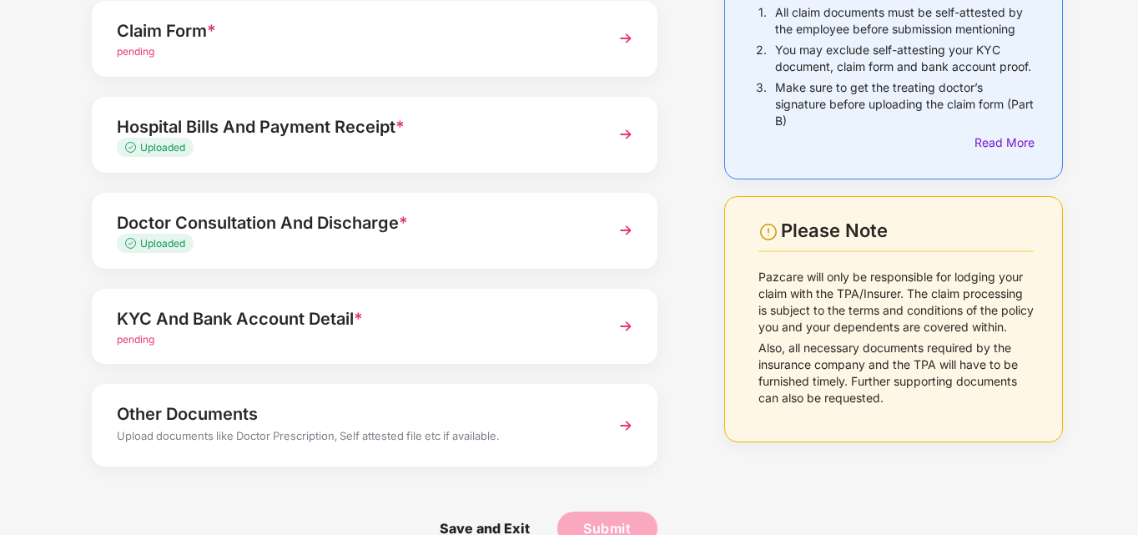
scroll to position [194, 0]
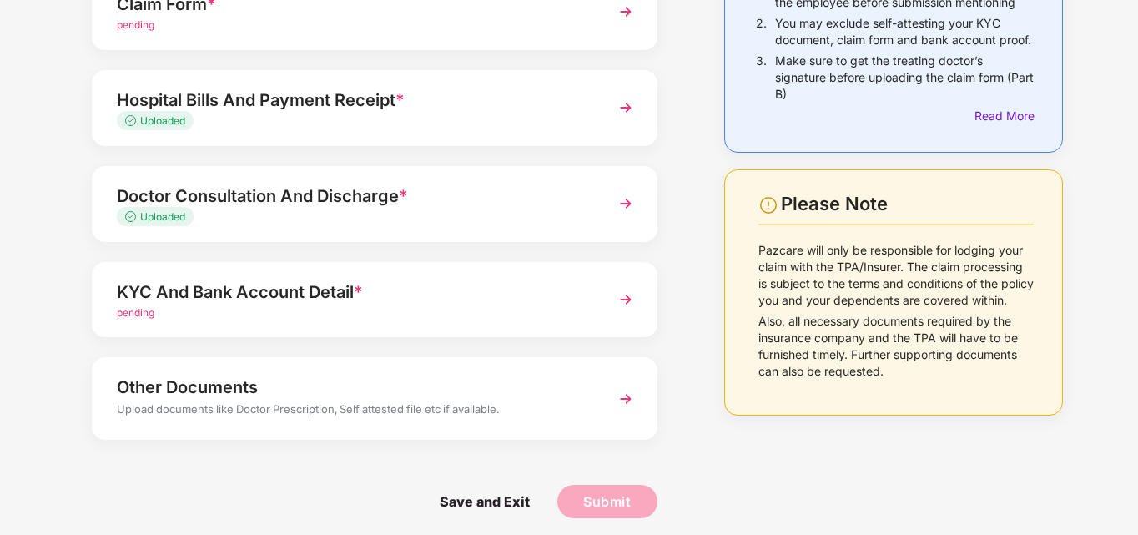
click at [269, 290] on div "KYC And Bank Account Detail *" at bounding box center [353, 292] width 472 height 27
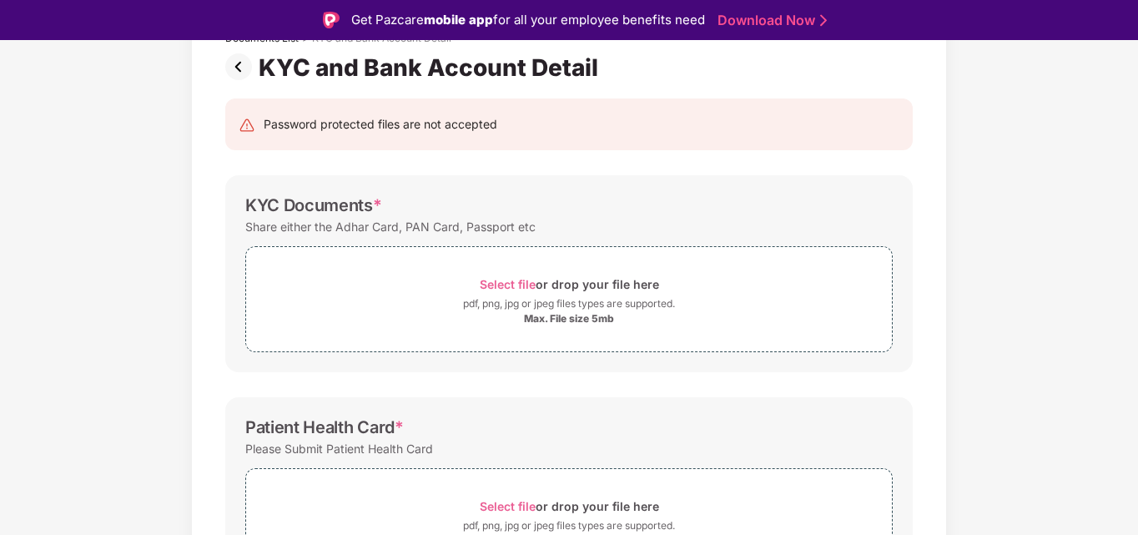
scroll to position [121, 0]
click at [512, 284] on span "Select file" at bounding box center [508, 284] width 56 height 14
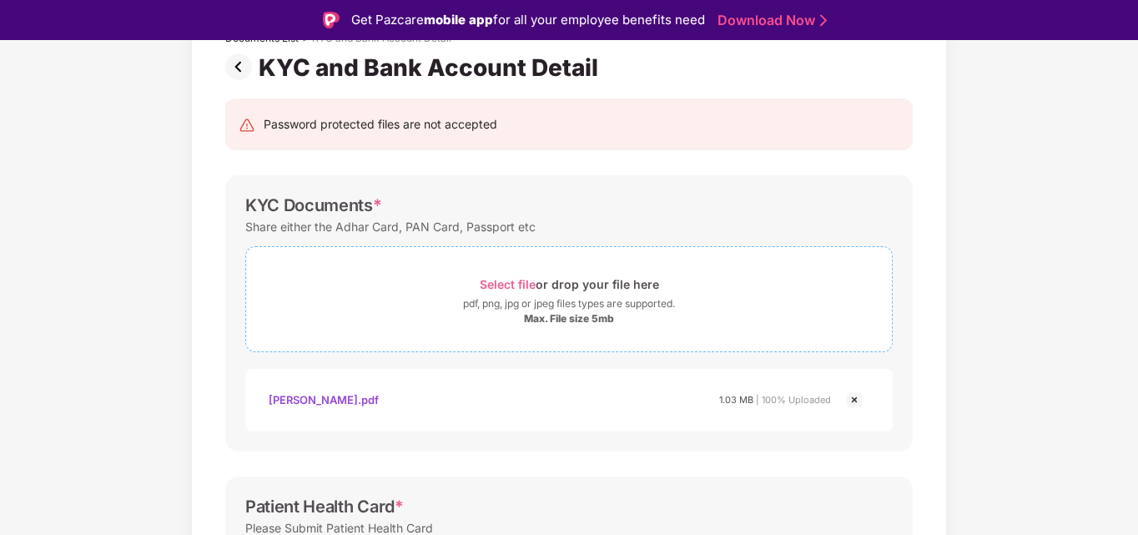
click at [511, 281] on span "Select file" at bounding box center [508, 284] width 56 height 14
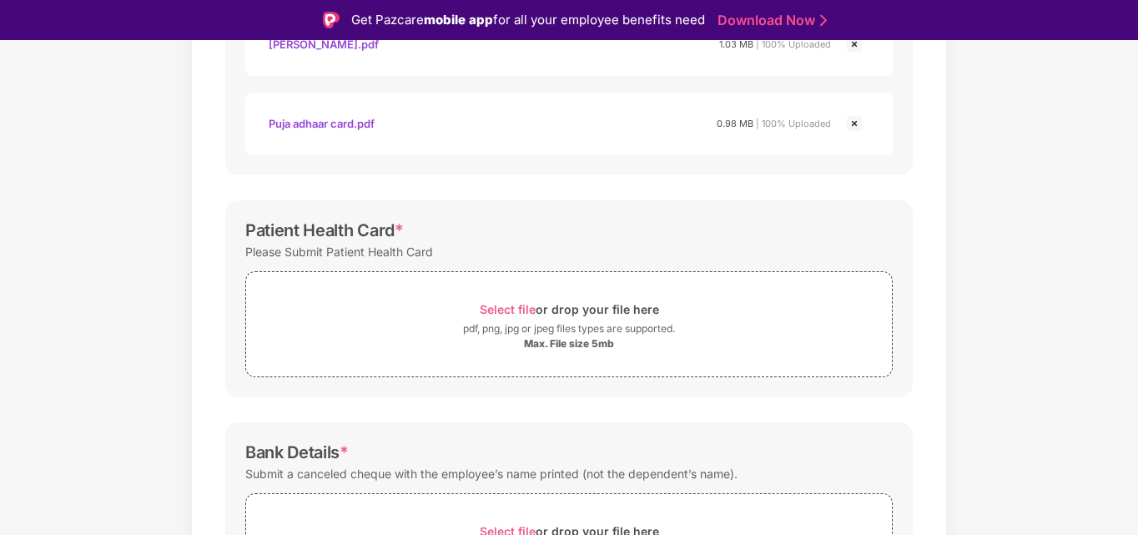
scroll to position [477, 0]
click at [517, 305] on span "Select file" at bounding box center [508, 308] width 56 height 14
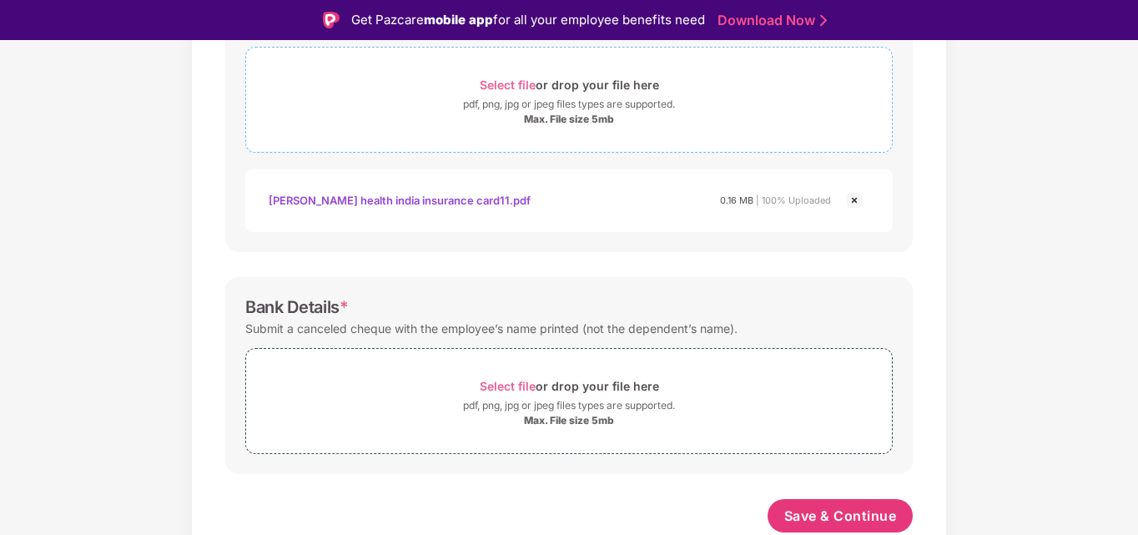
scroll to position [701, 0]
click at [493, 387] on span "Select file" at bounding box center [508, 386] width 56 height 14
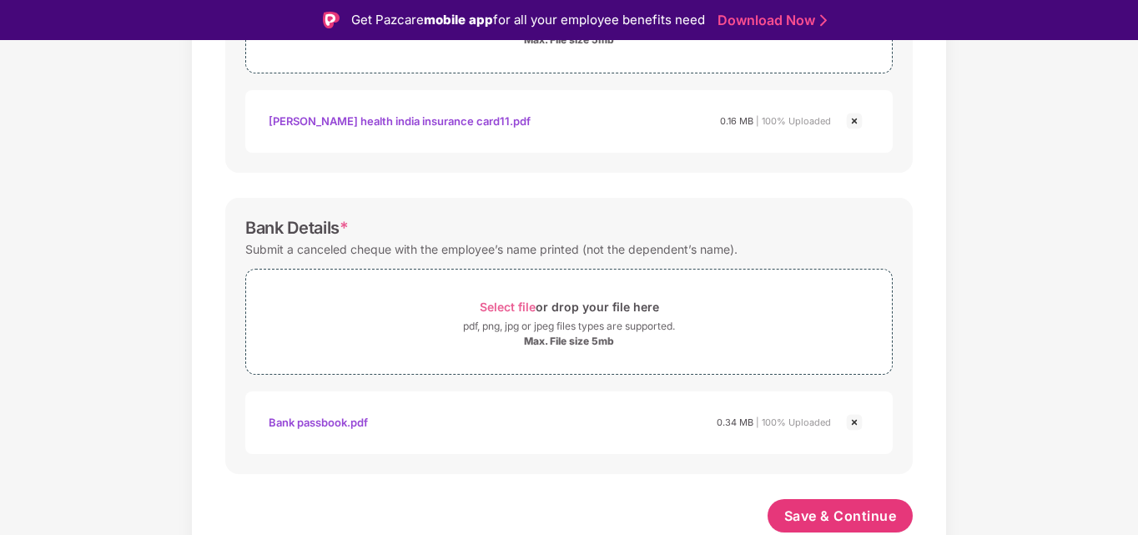
scroll to position [780, 0]
click at [858, 517] on span "Save & Continue" at bounding box center [840, 516] width 113 height 18
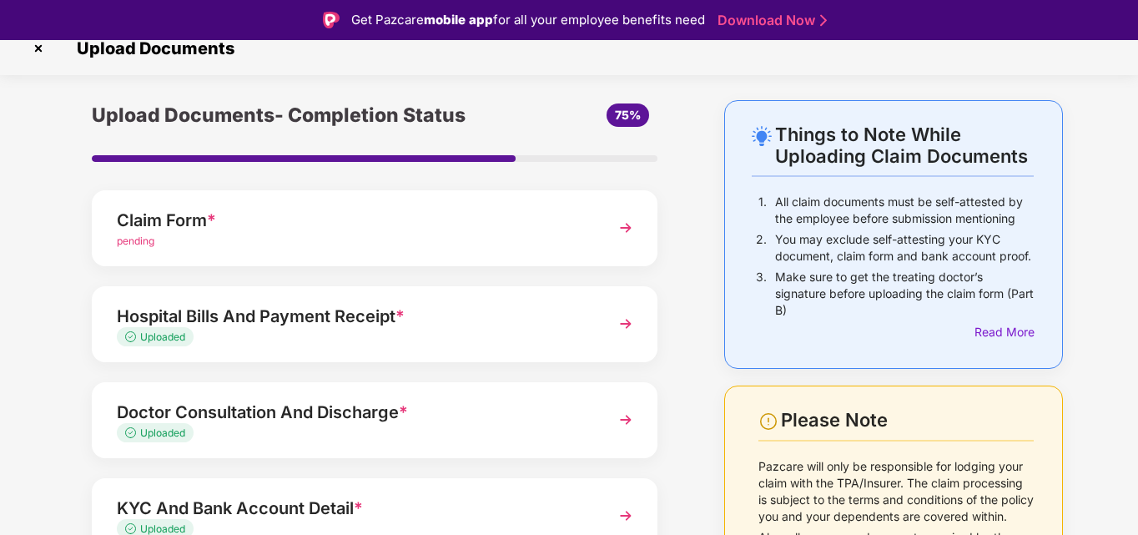
scroll to position [0, 0]
